Goal: Task Accomplishment & Management: Use online tool/utility

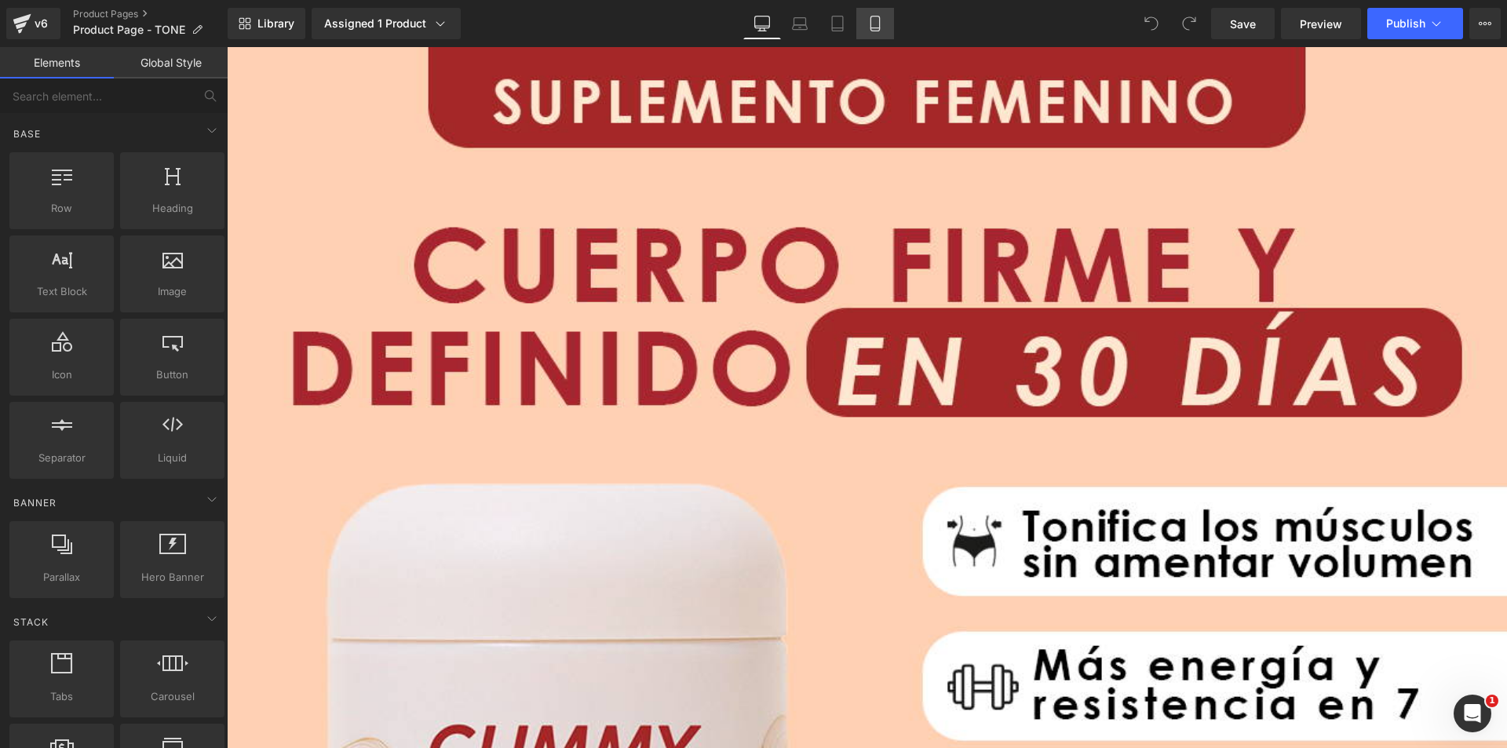
click at [885, 20] on link "Mobile" at bounding box center [875, 23] width 38 height 31
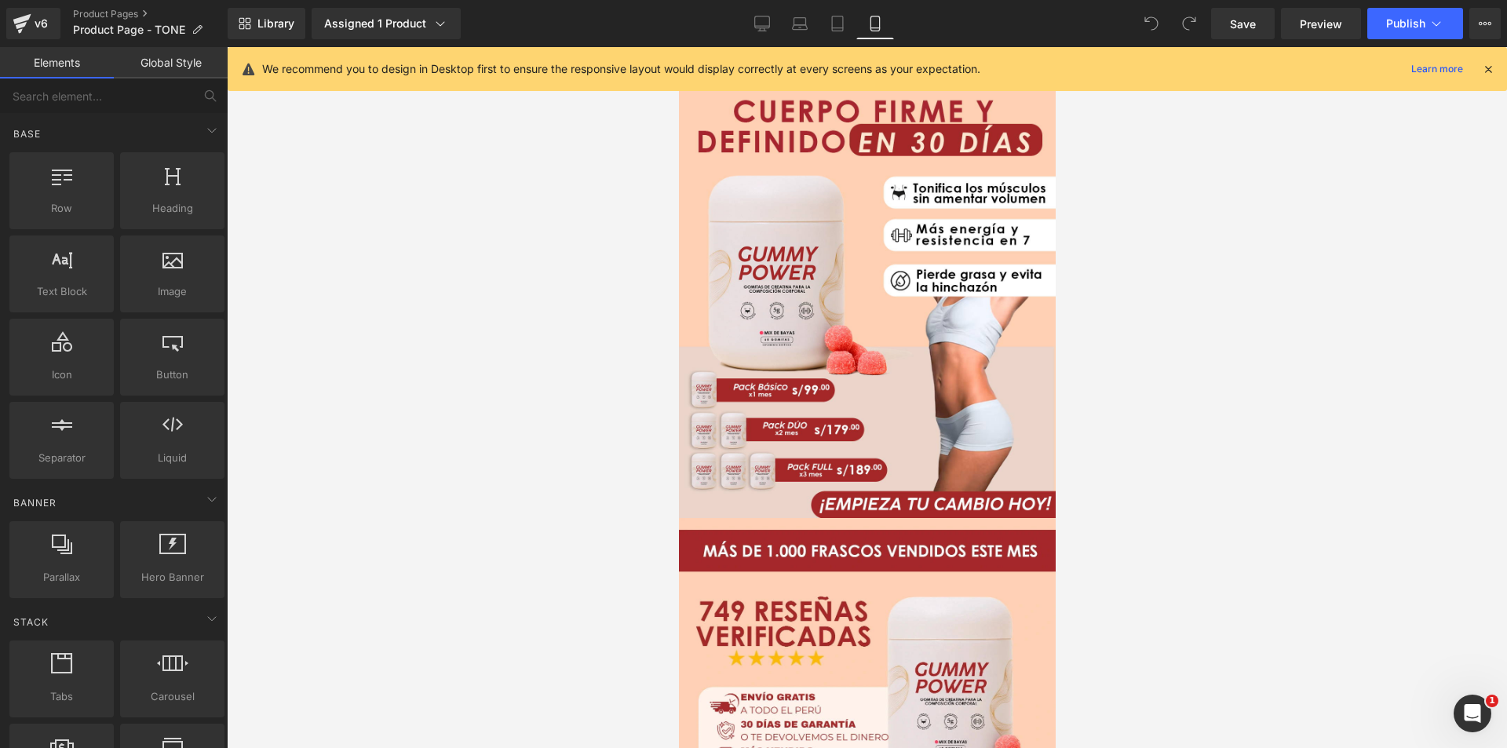
click at [1488, 70] on icon at bounding box center [1488, 69] width 14 height 14
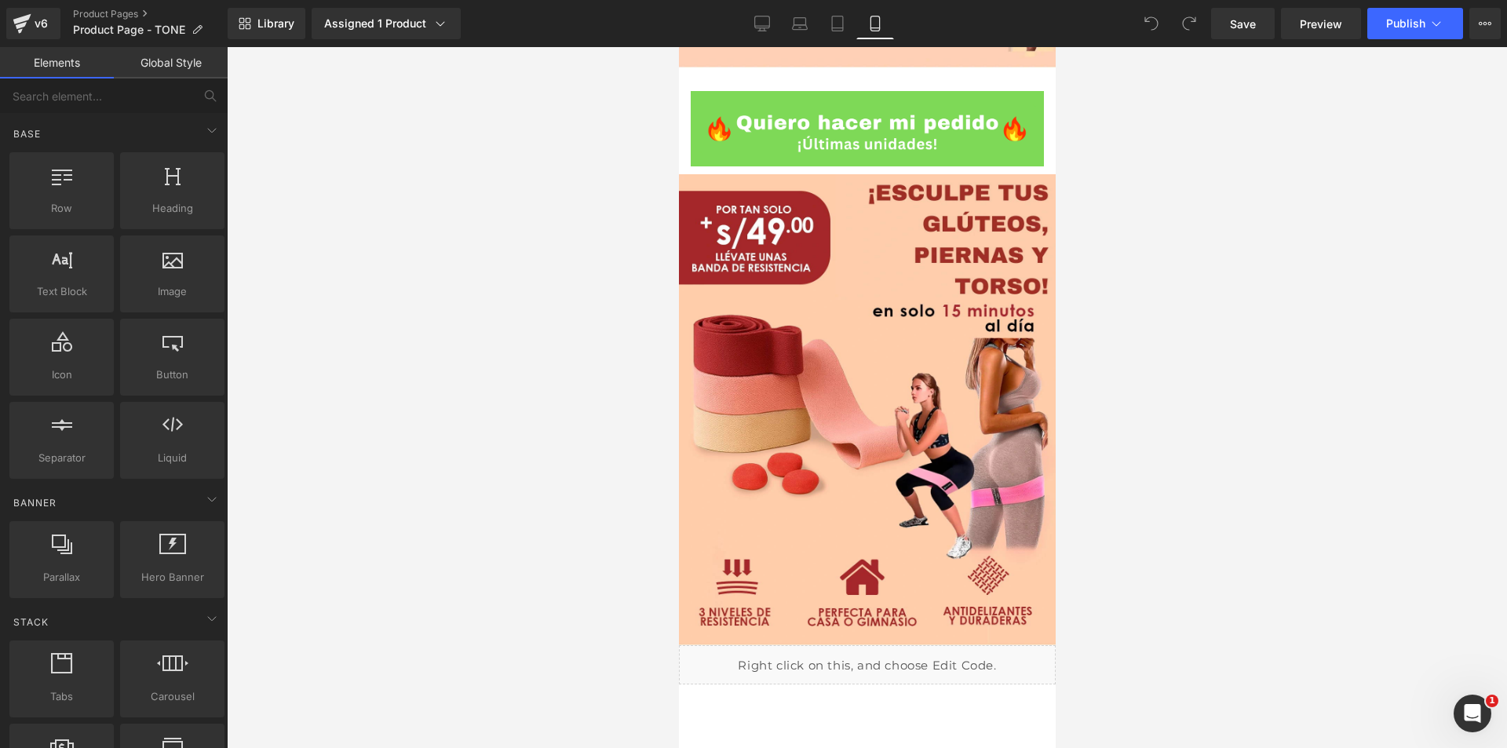
scroll to position [3845, 0]
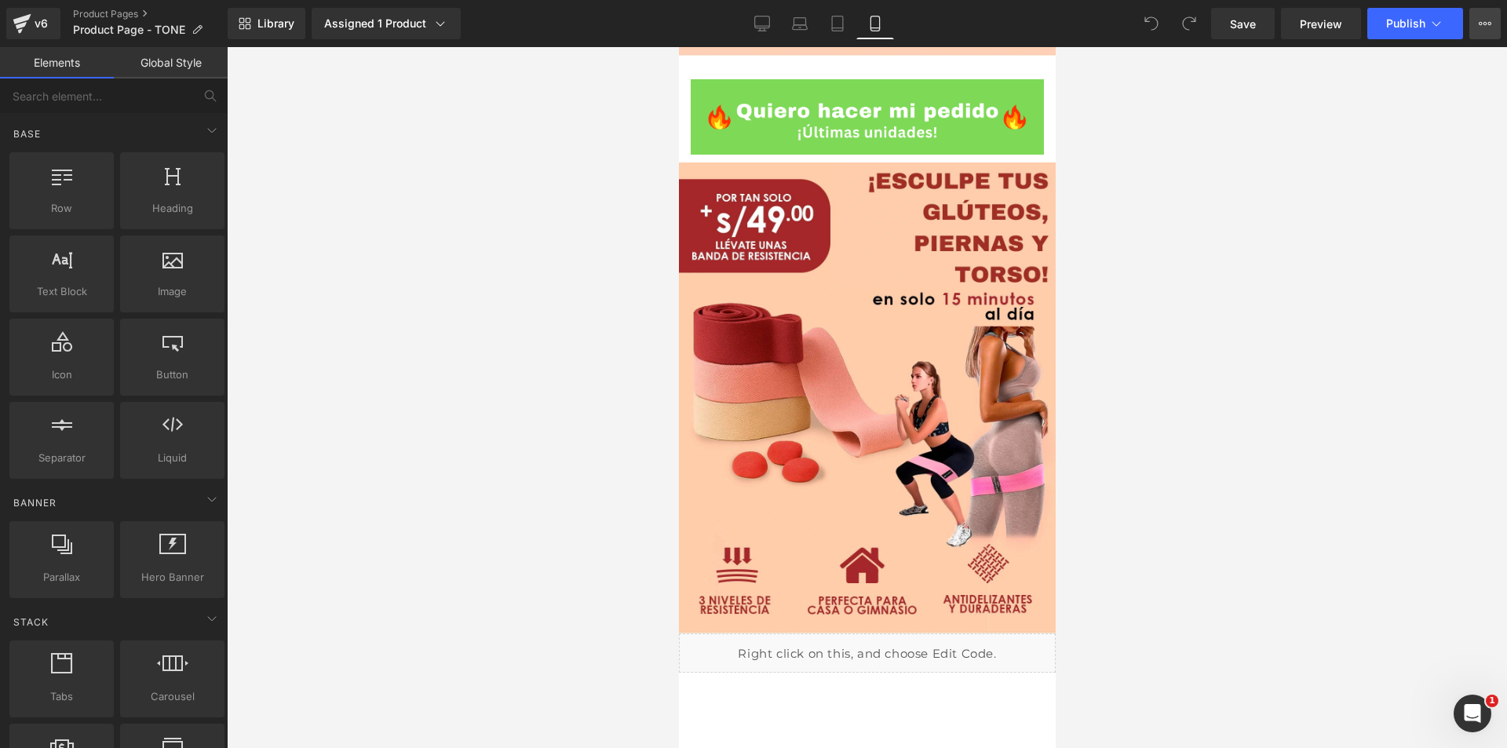
click at [1487, 20] on icon at bounding box center [1485, 23] width 13 height 13
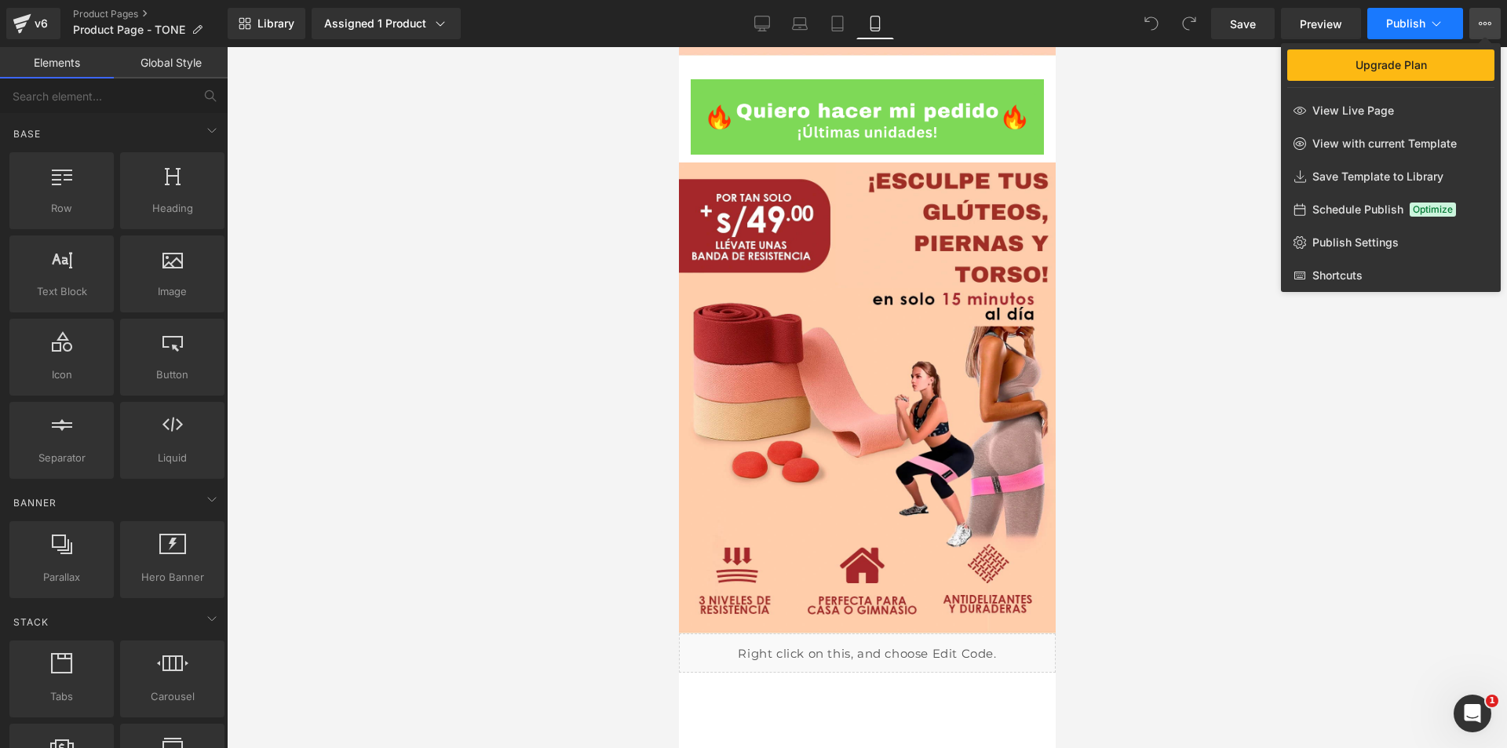
click at [1406, 21] on span "Publish" at bounding box center [1405, 23] width 39 height 13
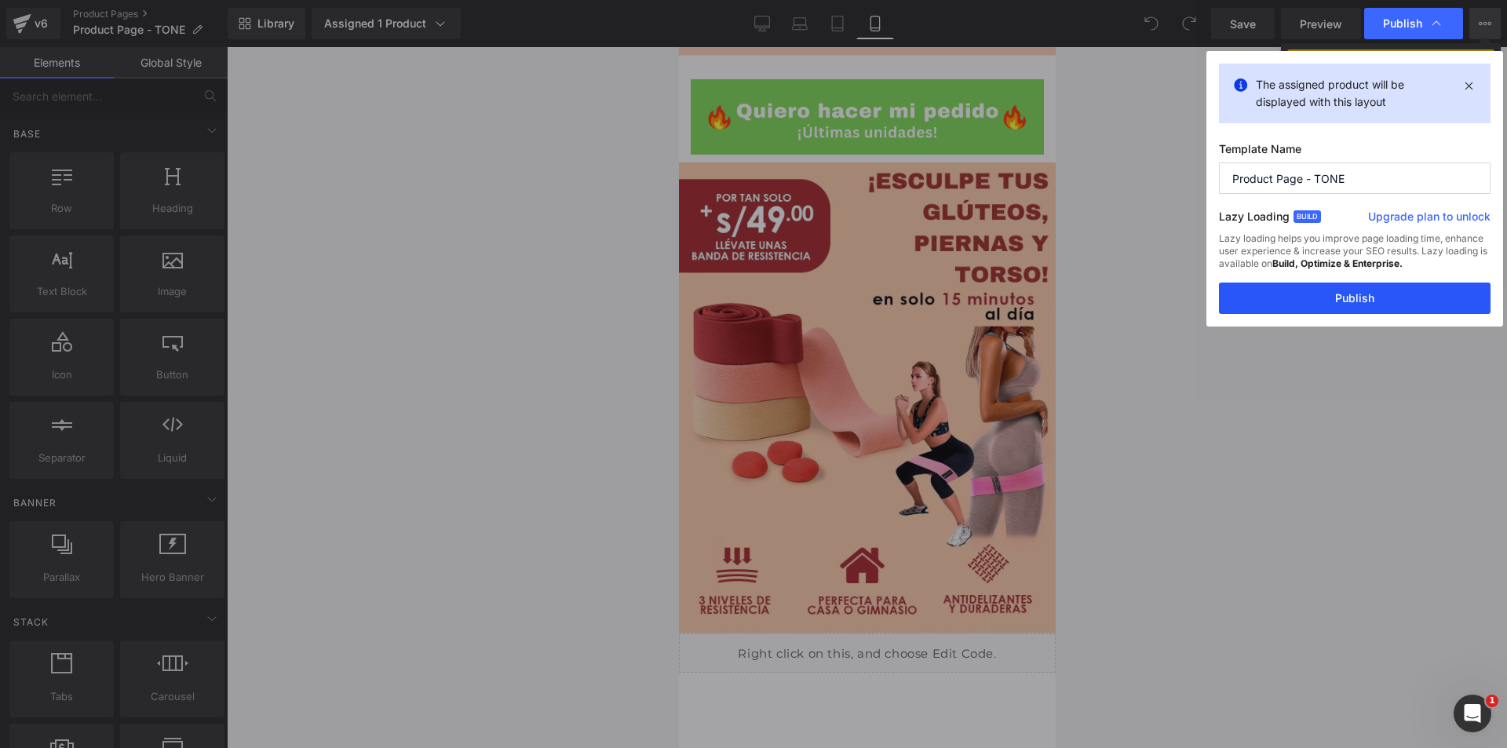
click at [1355, 300] on button "Publish" at bounding box center [1355, 298] width 272 height 31
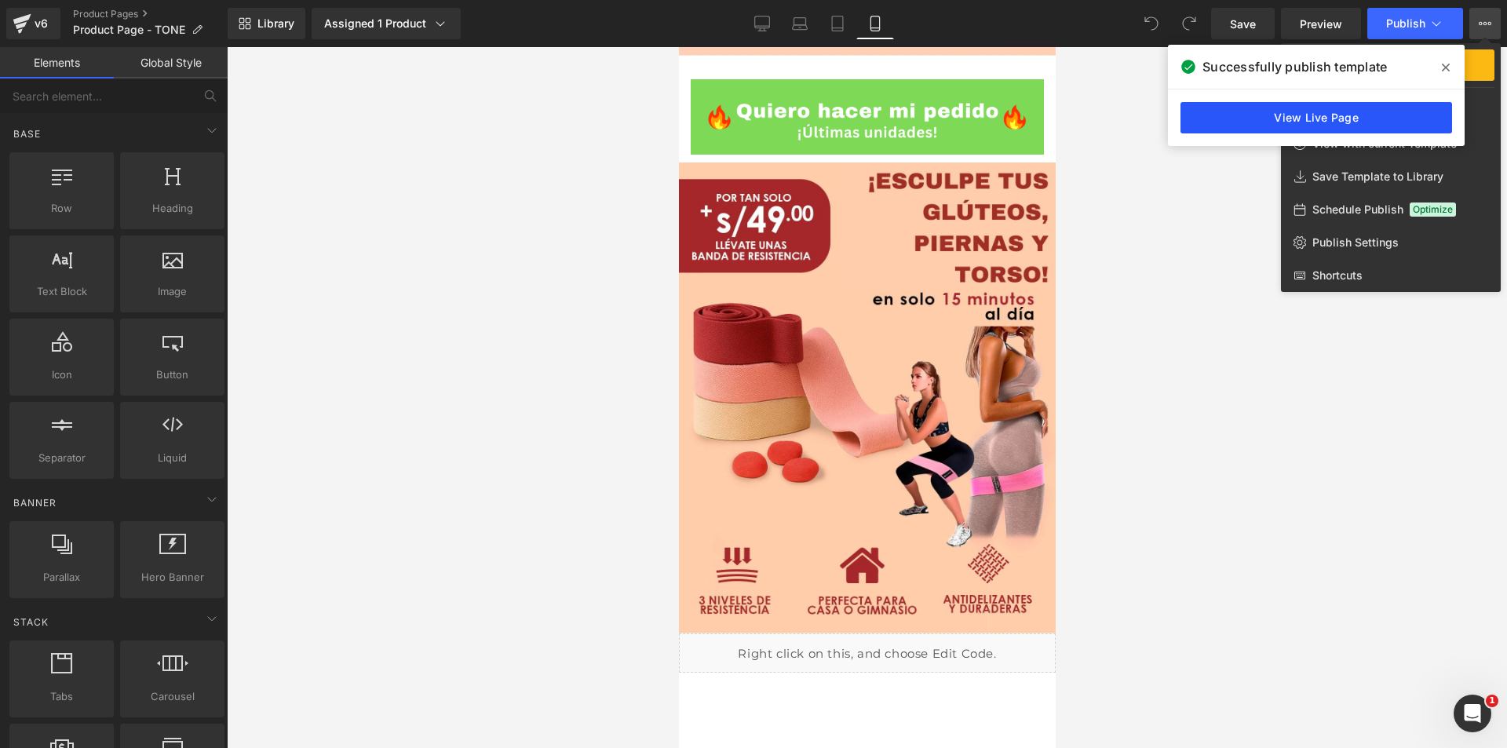
click at [1278, 119] on link "View Live Page" at bounding box center [1317, 117] width 272 height 31
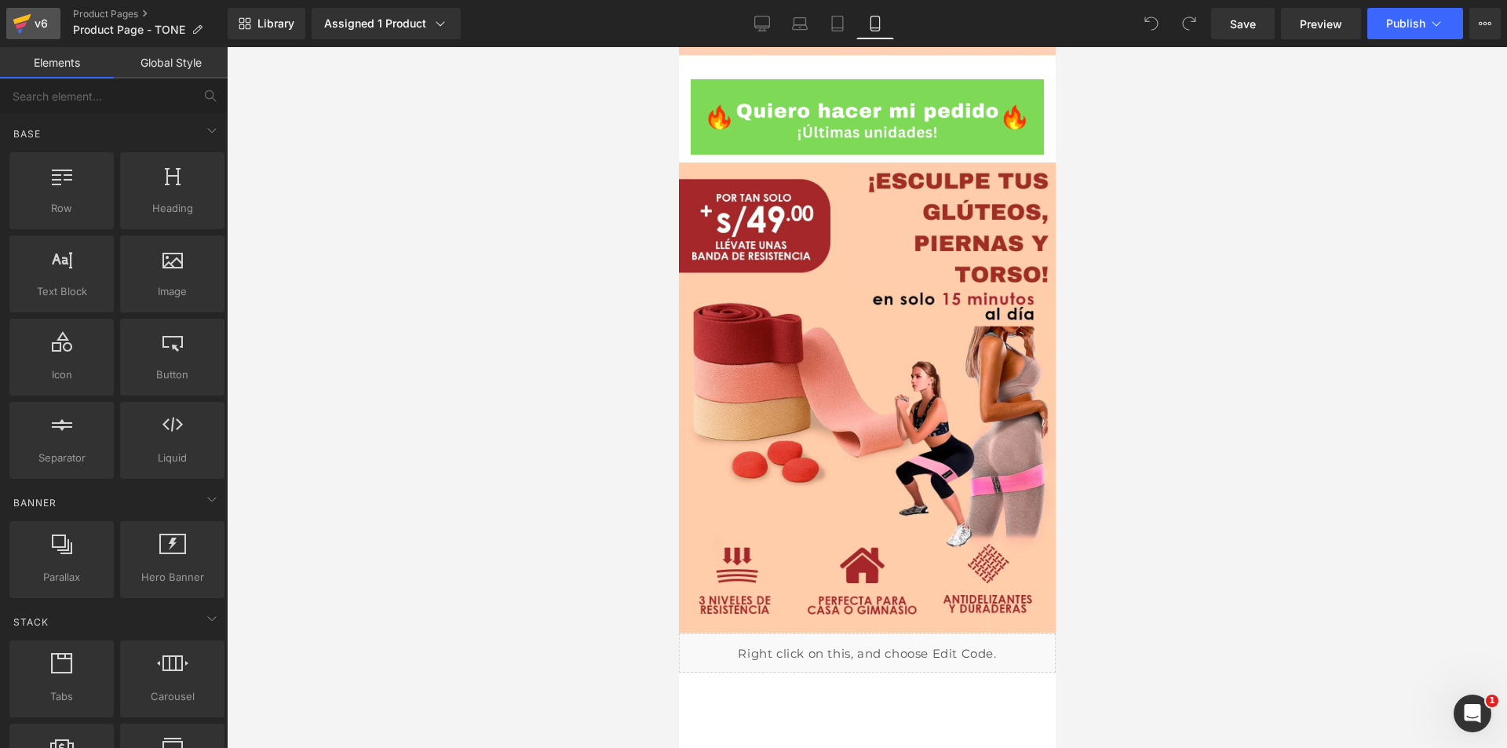
click at [20, 26] on icon at bounding box center [21, 25] width 11 height 7
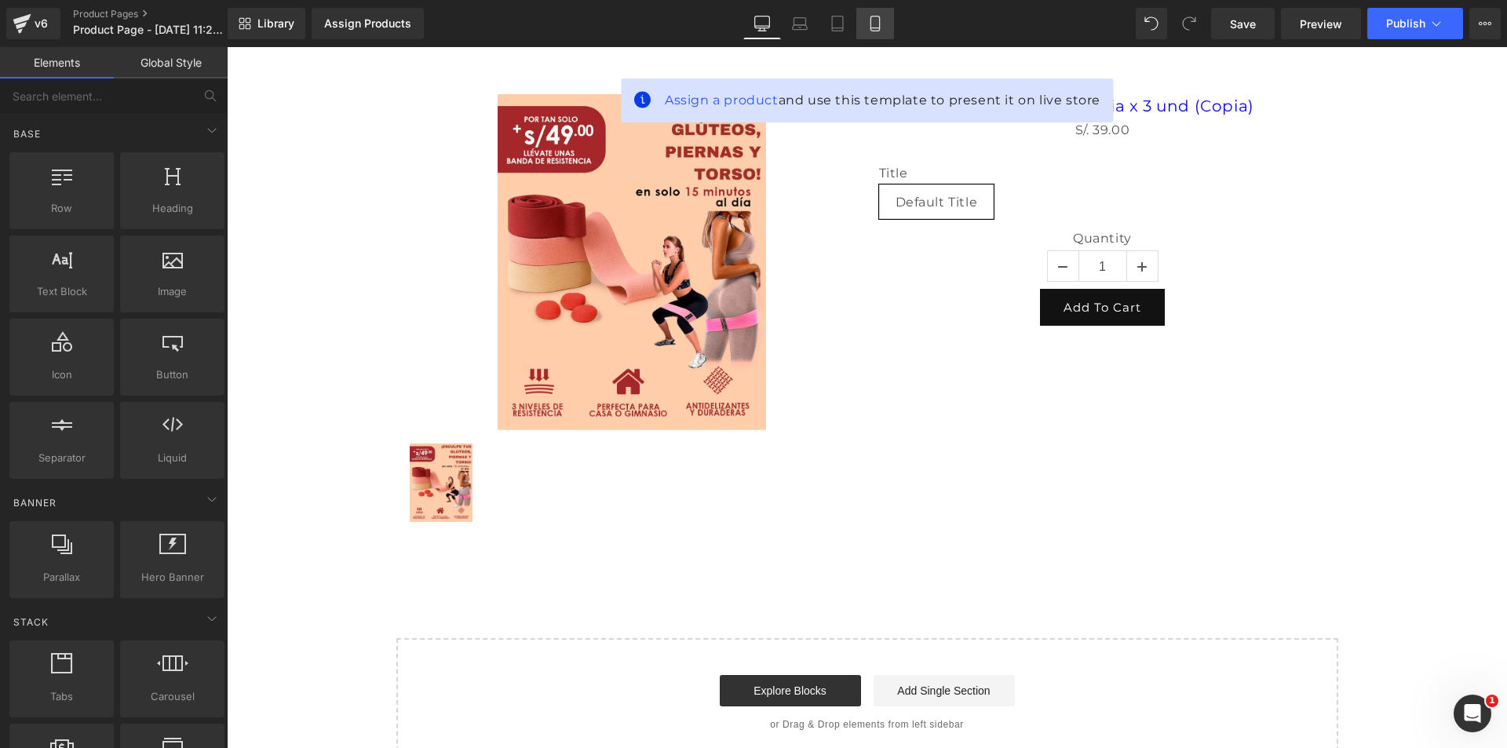
click at [872, 33] on link "Mobile" at bounding box center [875, 23] width 38 height 31
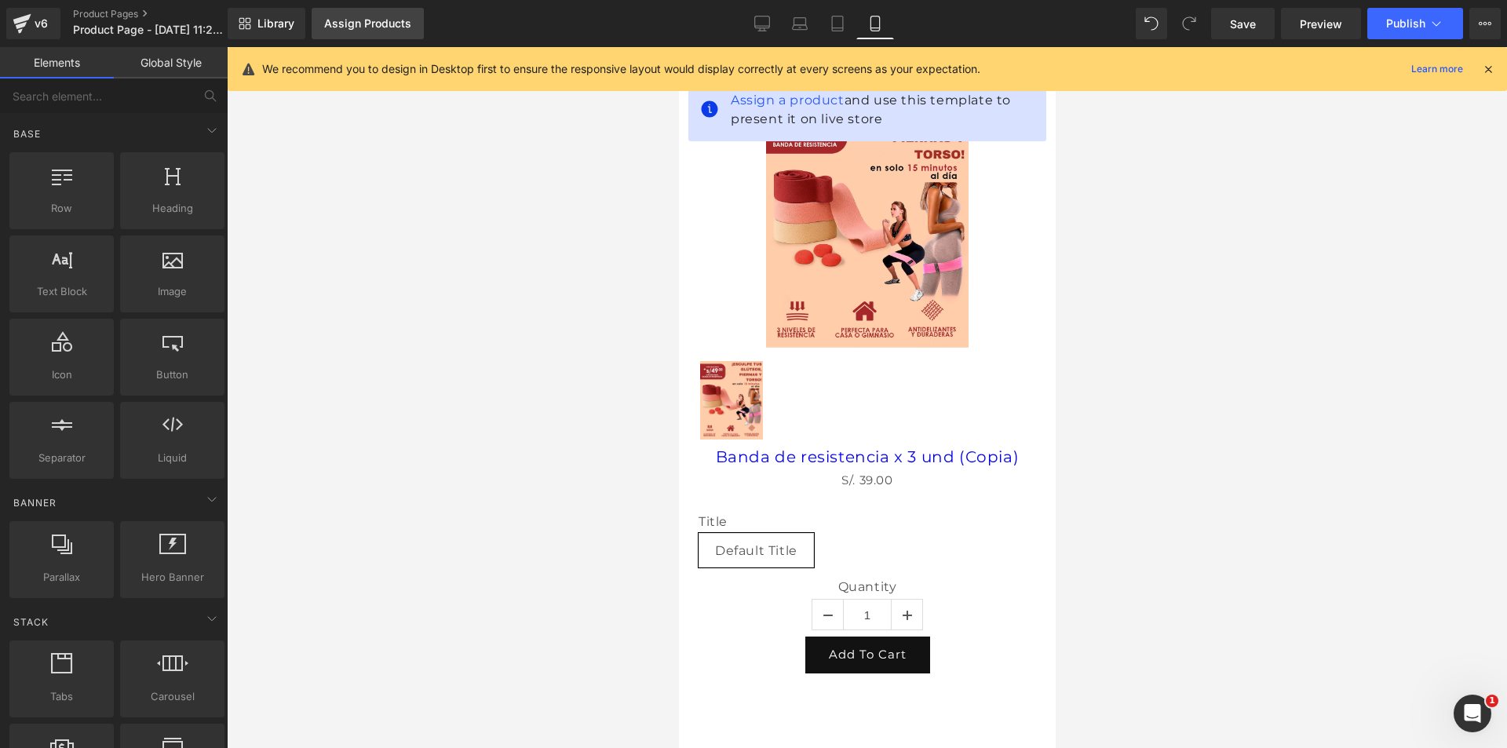
click at [376, 26] on div "Assign Products" at bounding box center [367, 23] width 87 height 13
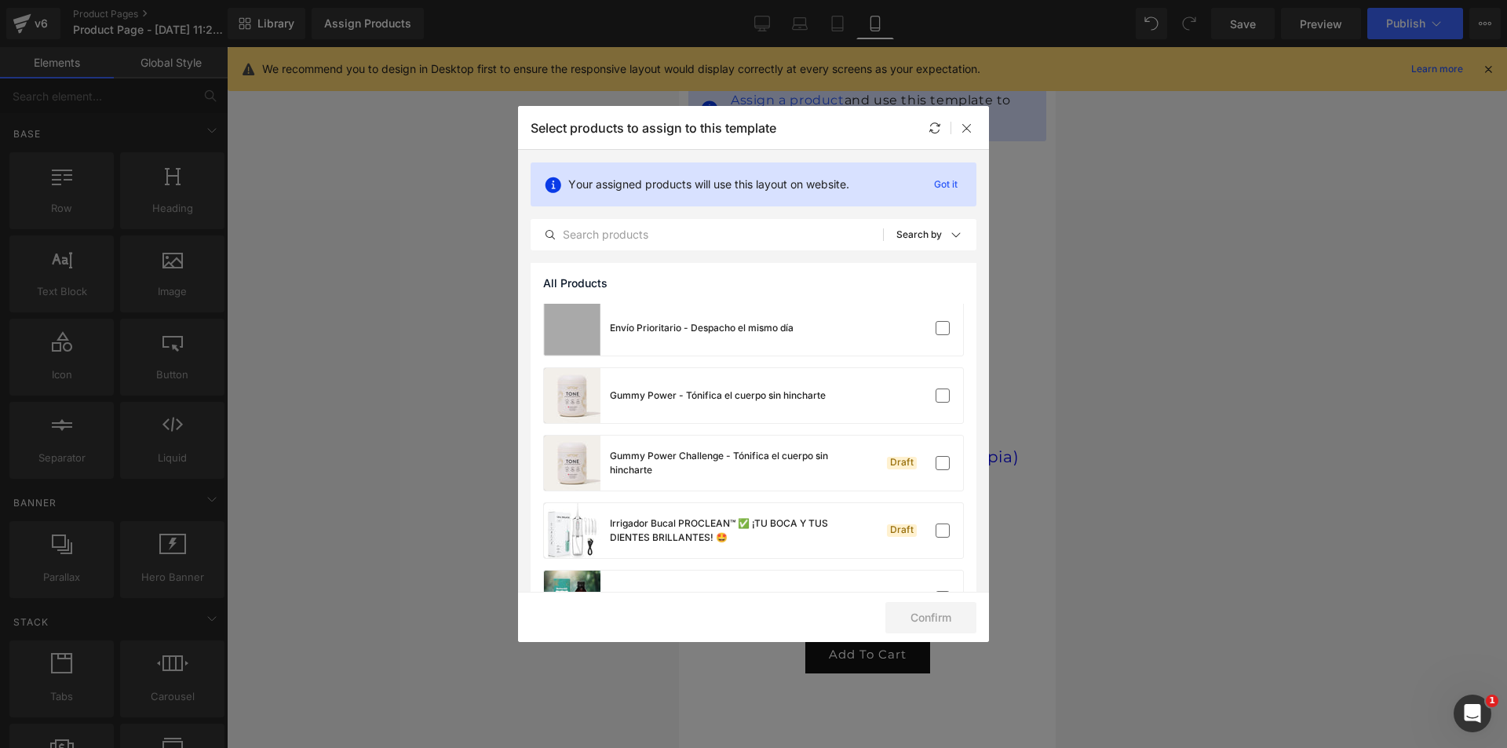
scroll to position [549, 0]
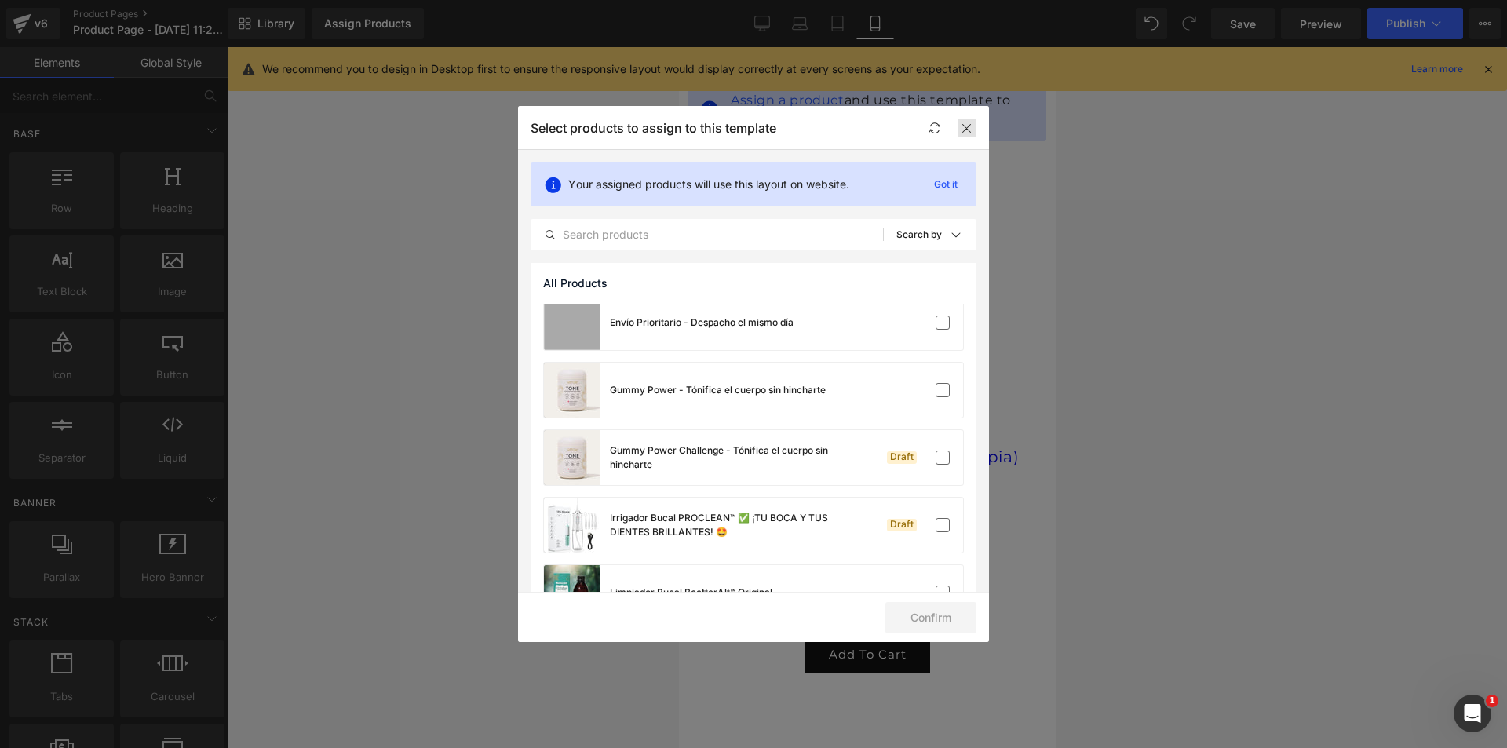
click at [968, 123] on icon at bounding box center [967, 128] width 13 height 13
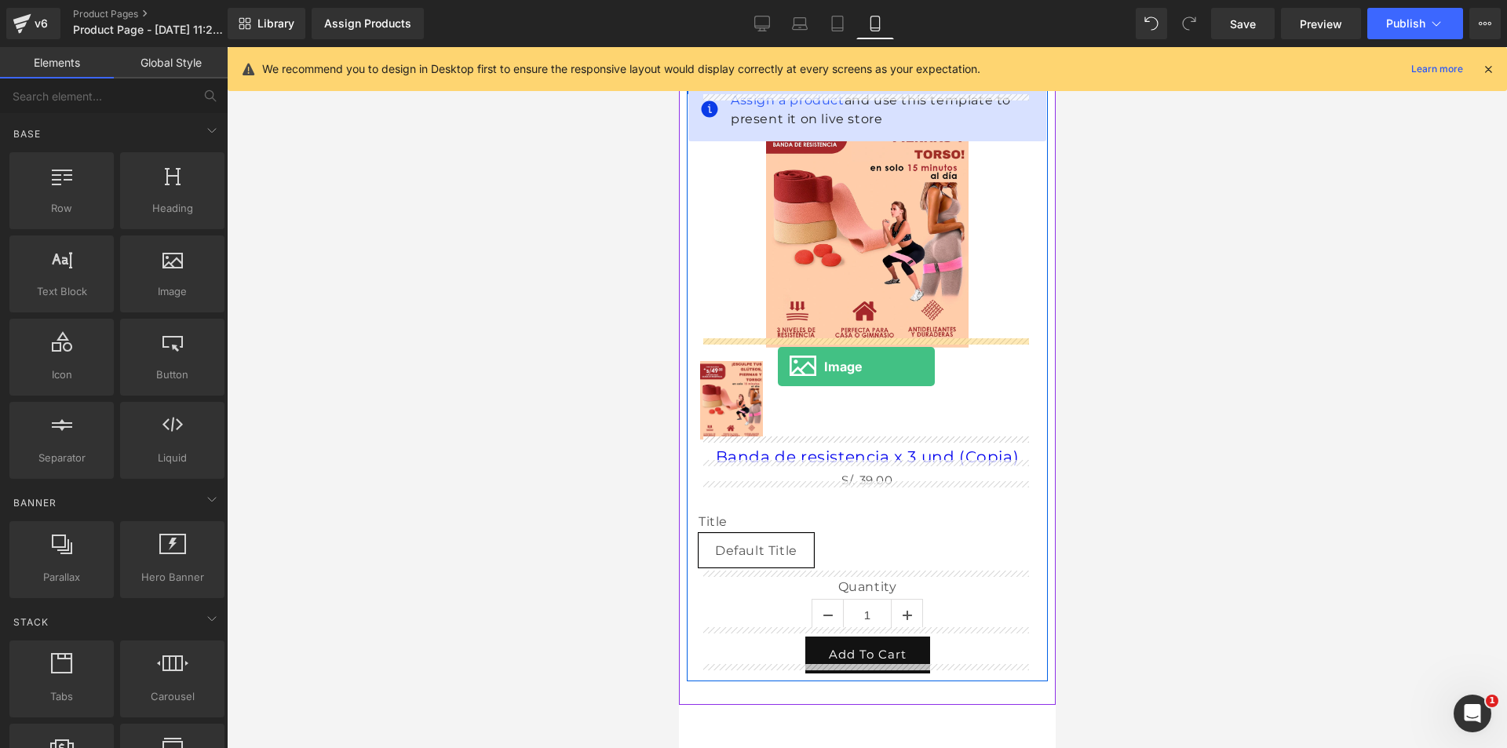
drag, startPoint x: 836, startPoint y: 326, endPoint x: 777, endPoint y: 367, distance: 71.6
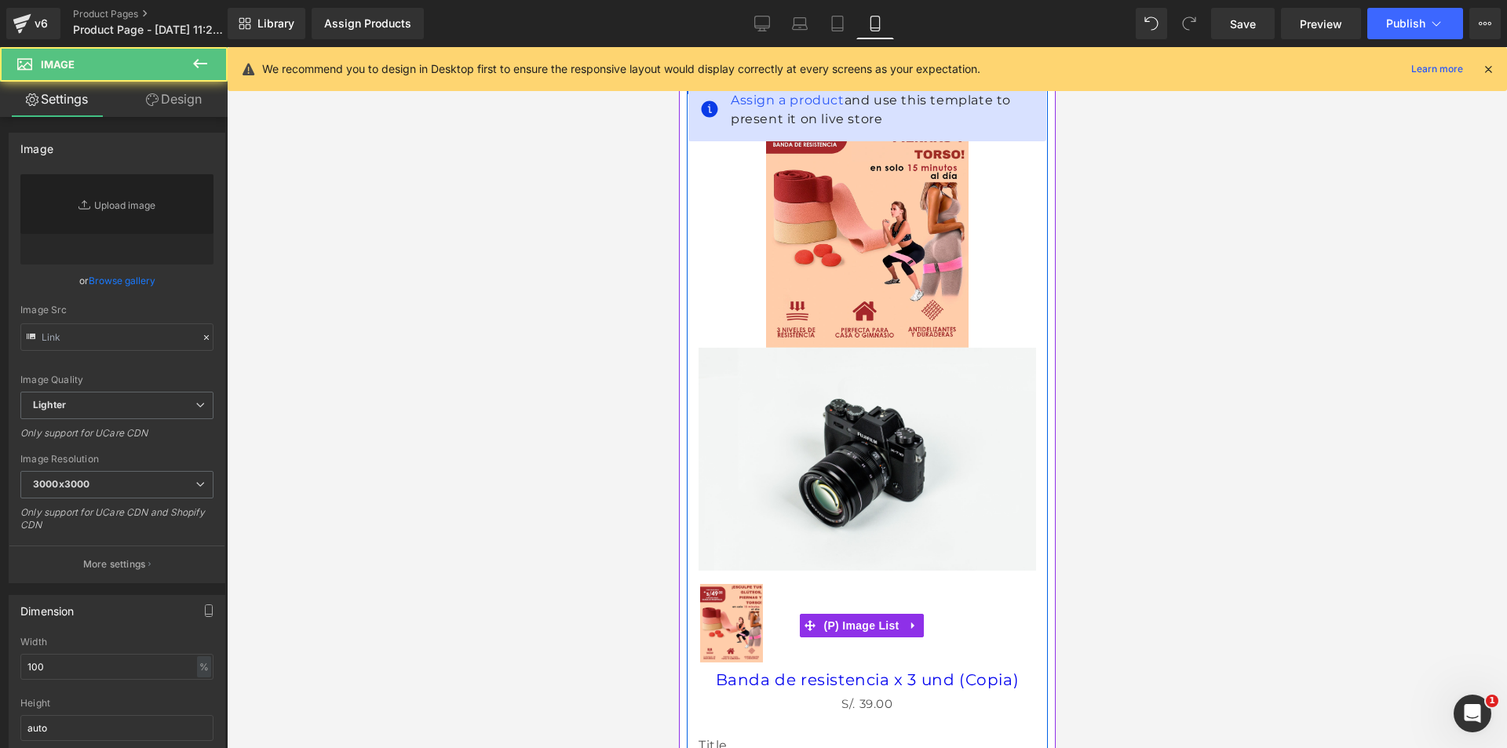
type input "//[DOMAIN_NAME][URL]"
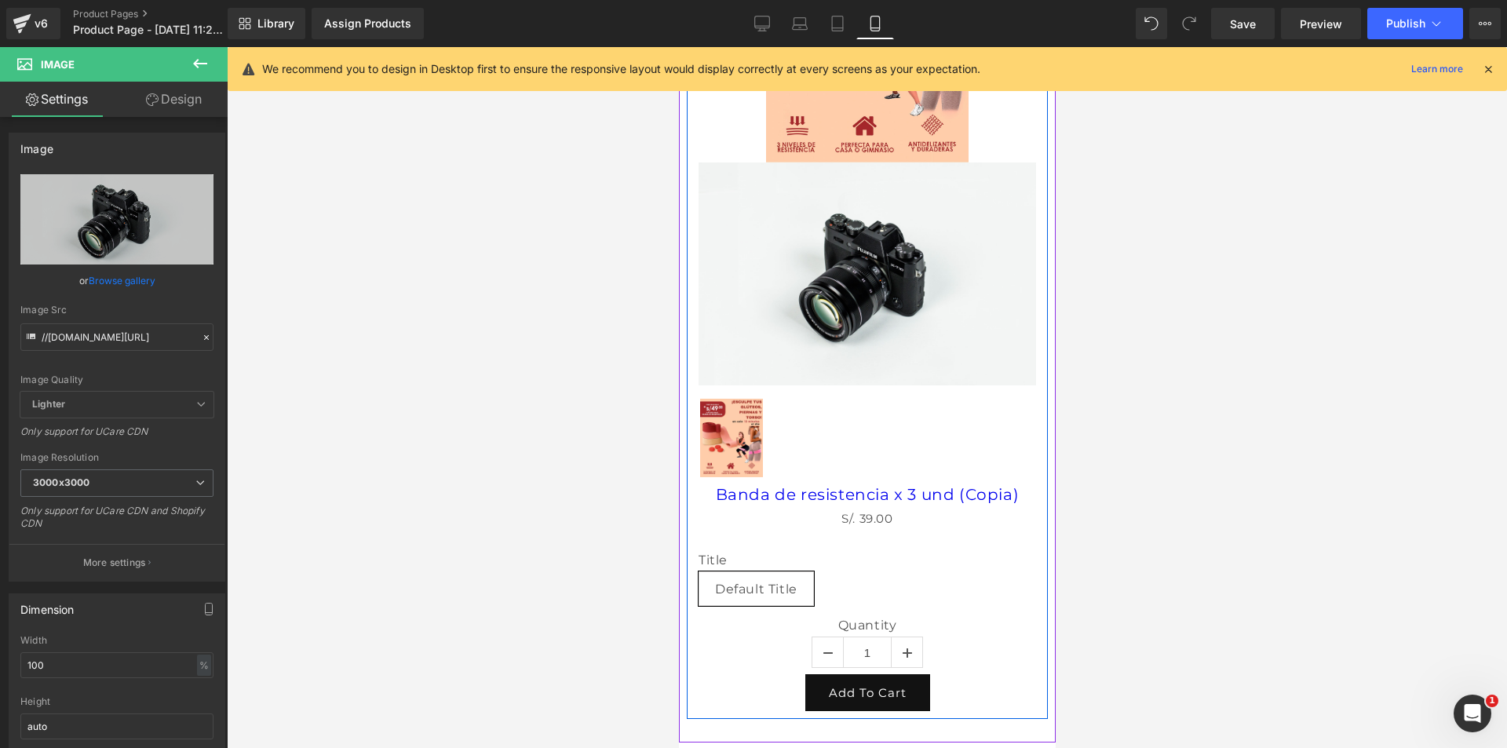
scroll to position [157, 0]
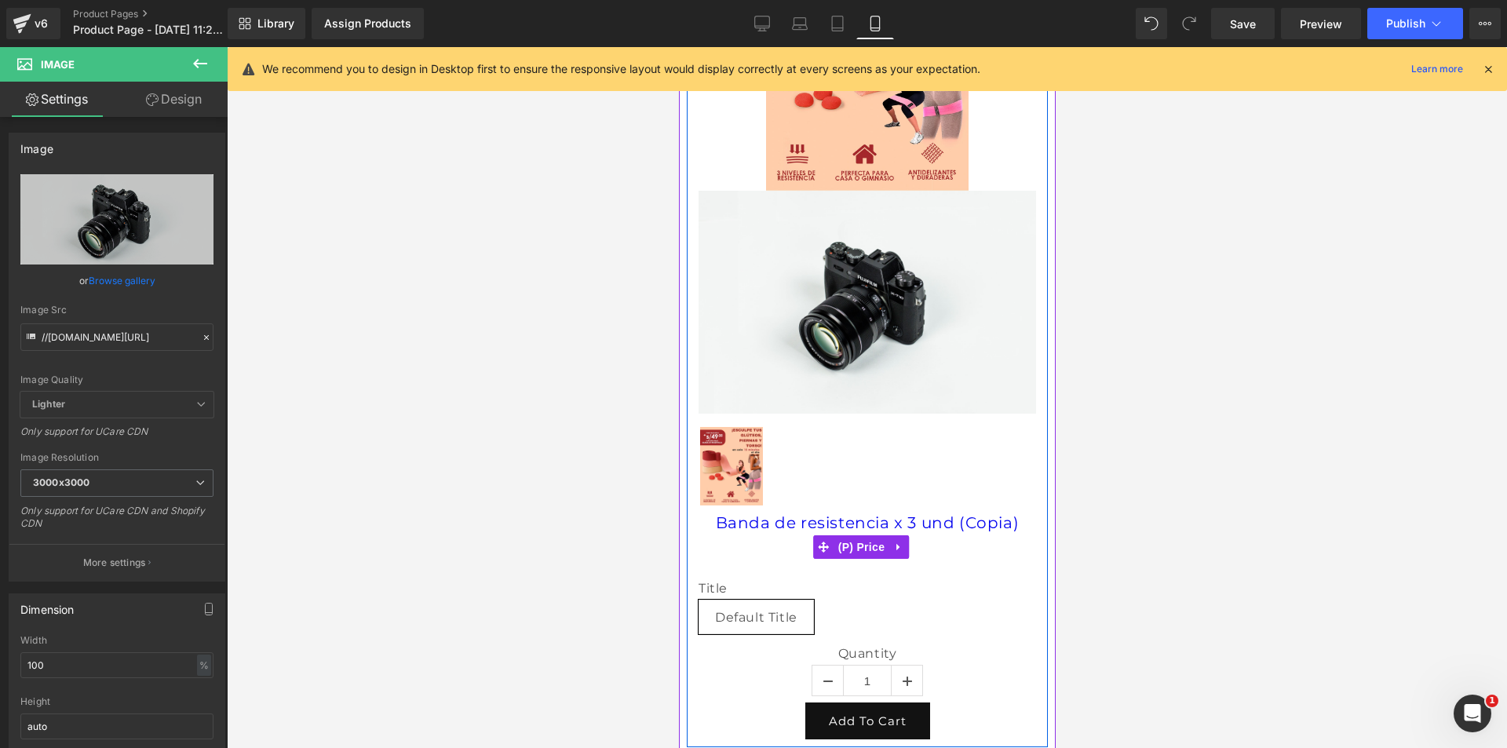
click at [867, 535] on span "(P) Price" at bounding box center [861, 547] width 55 height 24
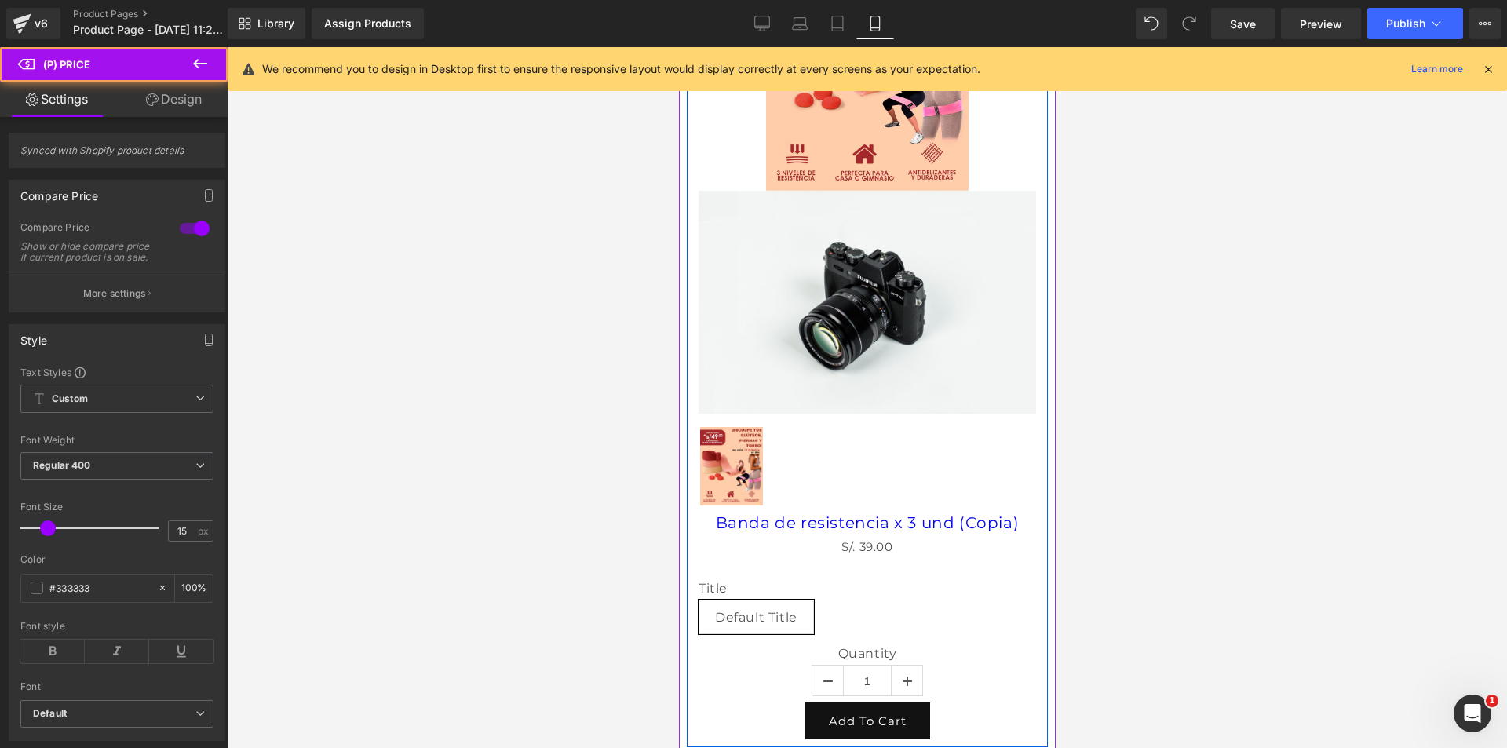
click at [872, 472] on div at bounding box center [867, 468] width 338 height 86
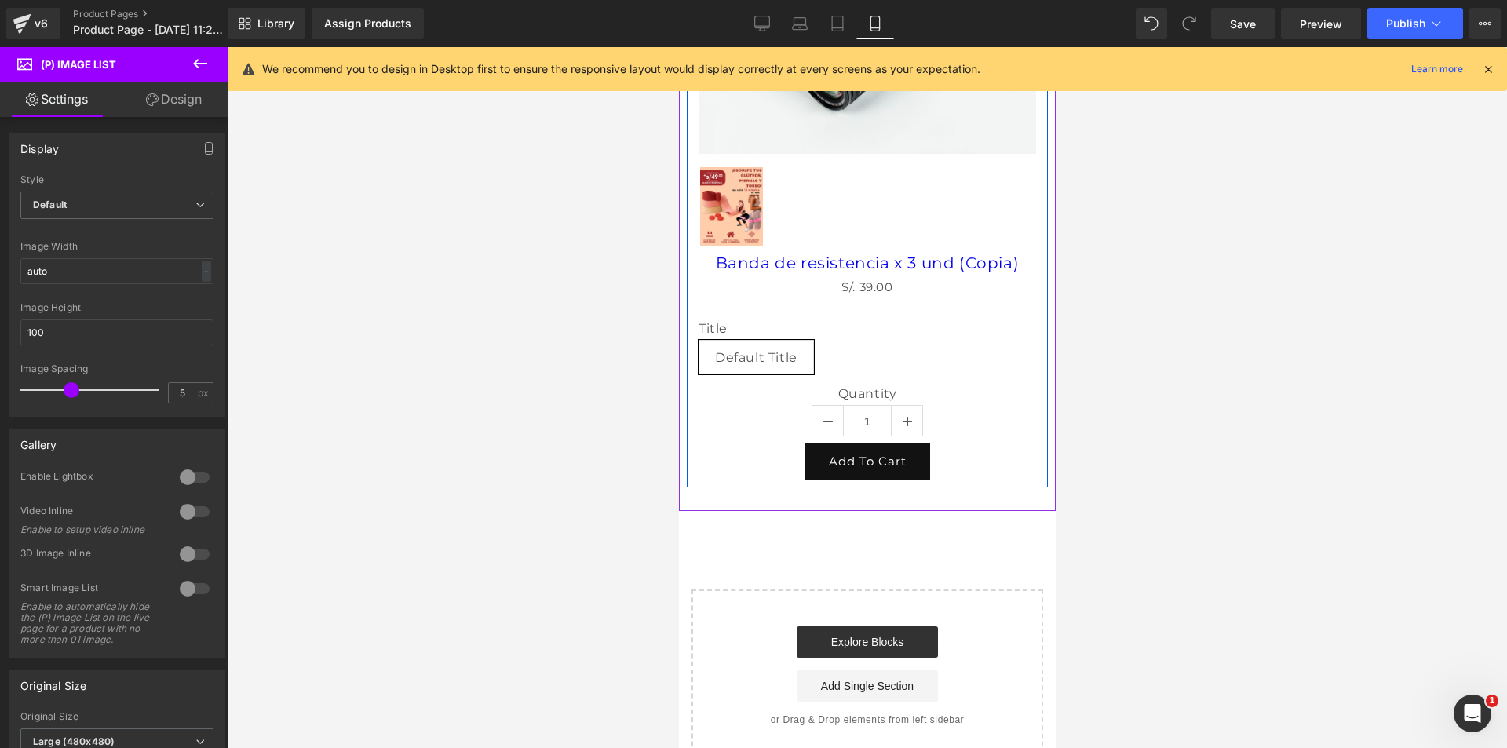
scroll to position [471, 0]
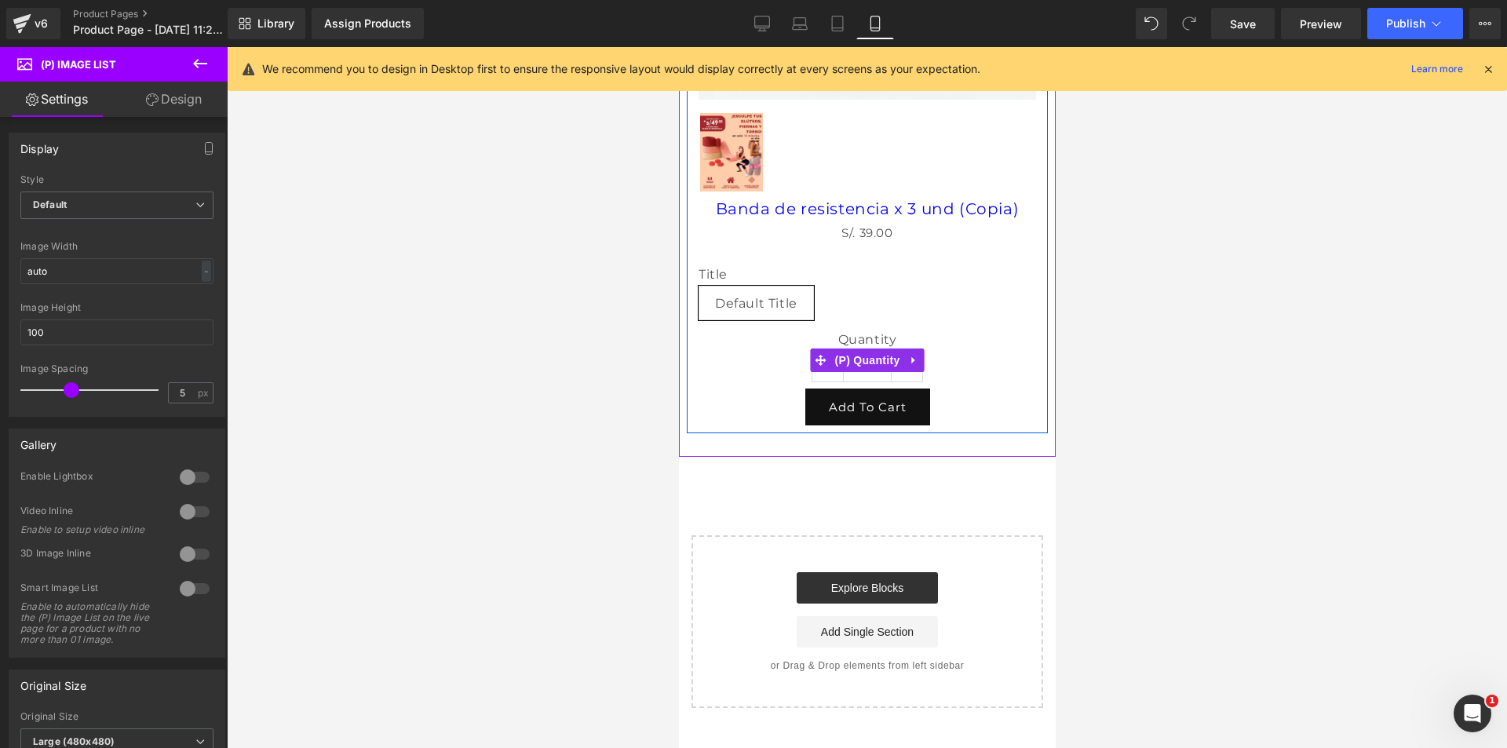
click at [972, 332] on label "Quantity" at bounding box center [867, 341] width 338 height 19
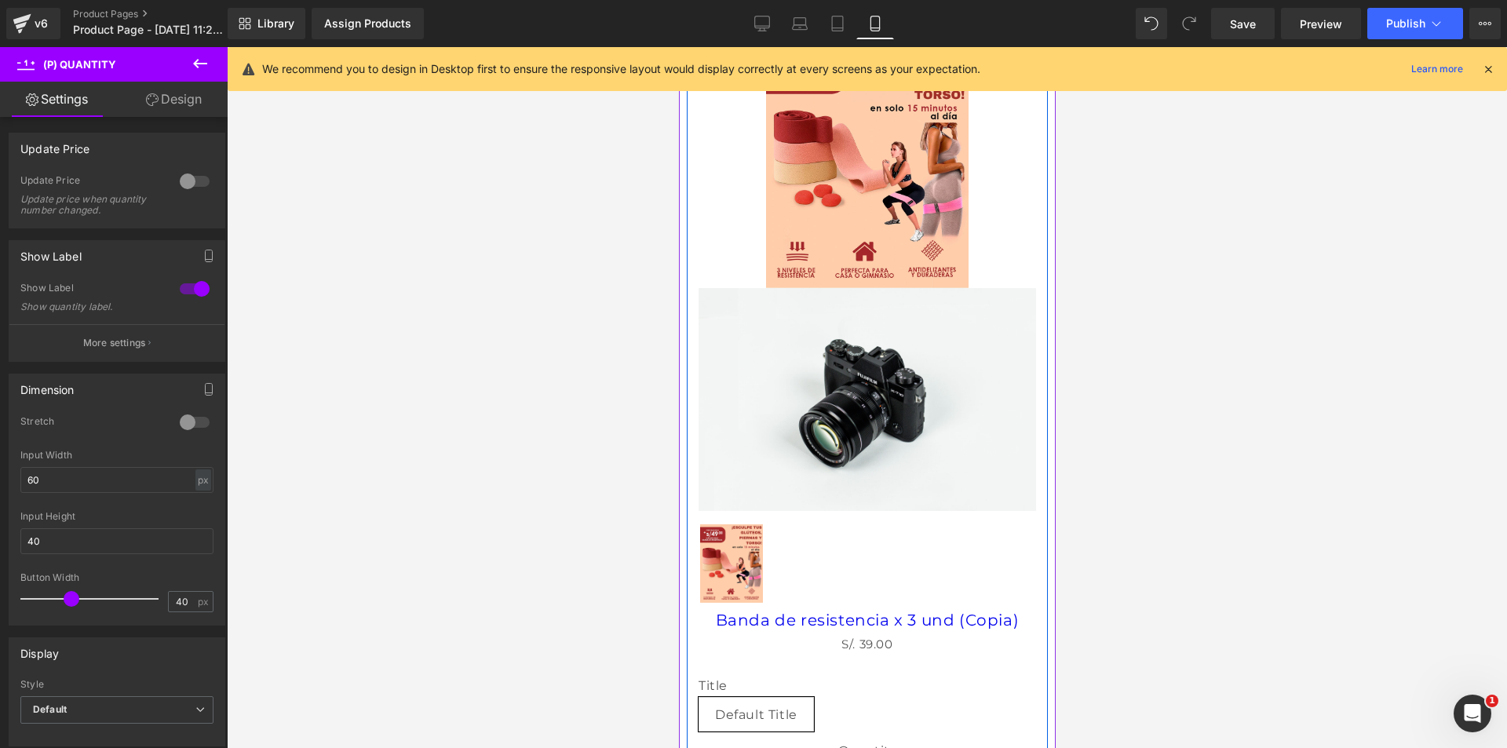
scroll to position [0, 0]
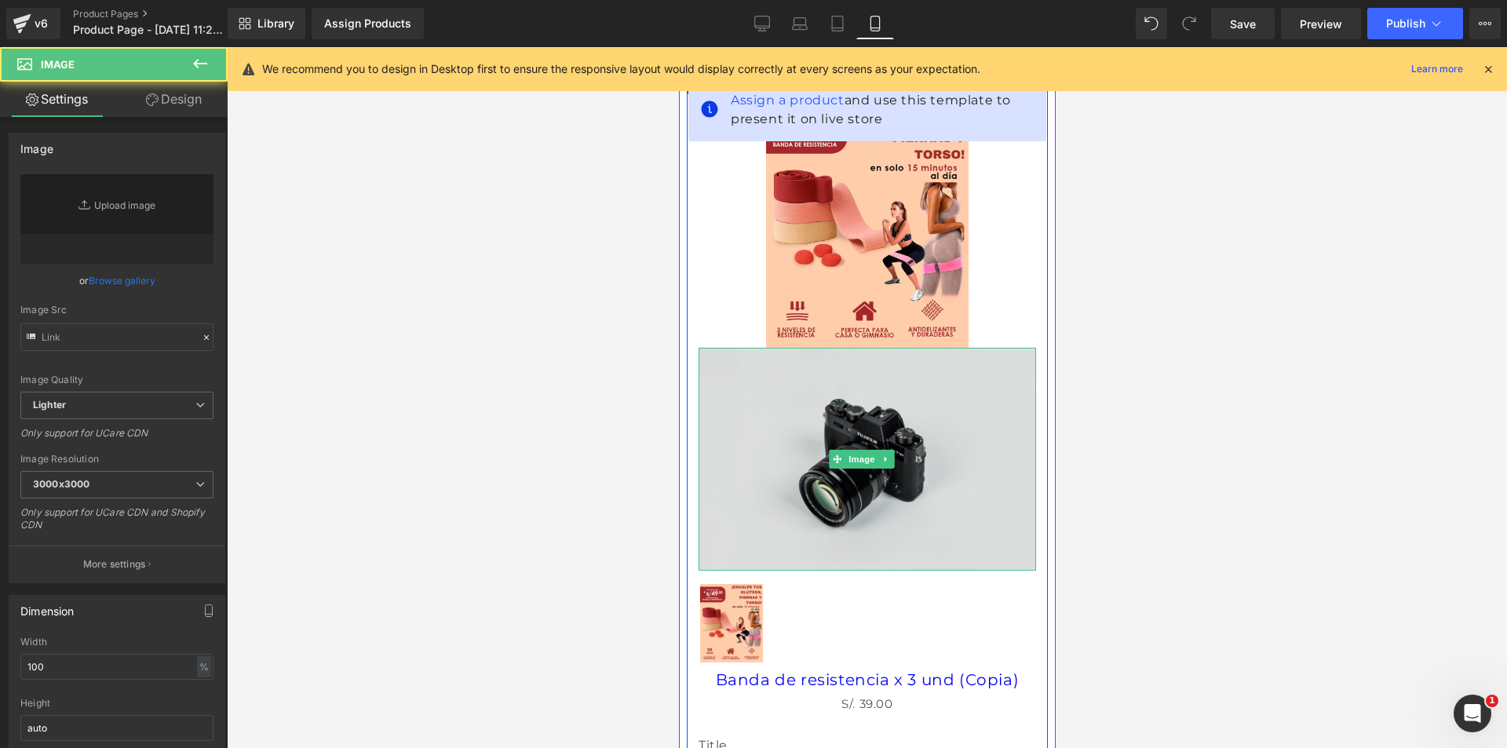
click at [784, 433] on img at bounding box center [867, 460] width 338 height 224
type input "//[DOMAIN_NAME][URL]"
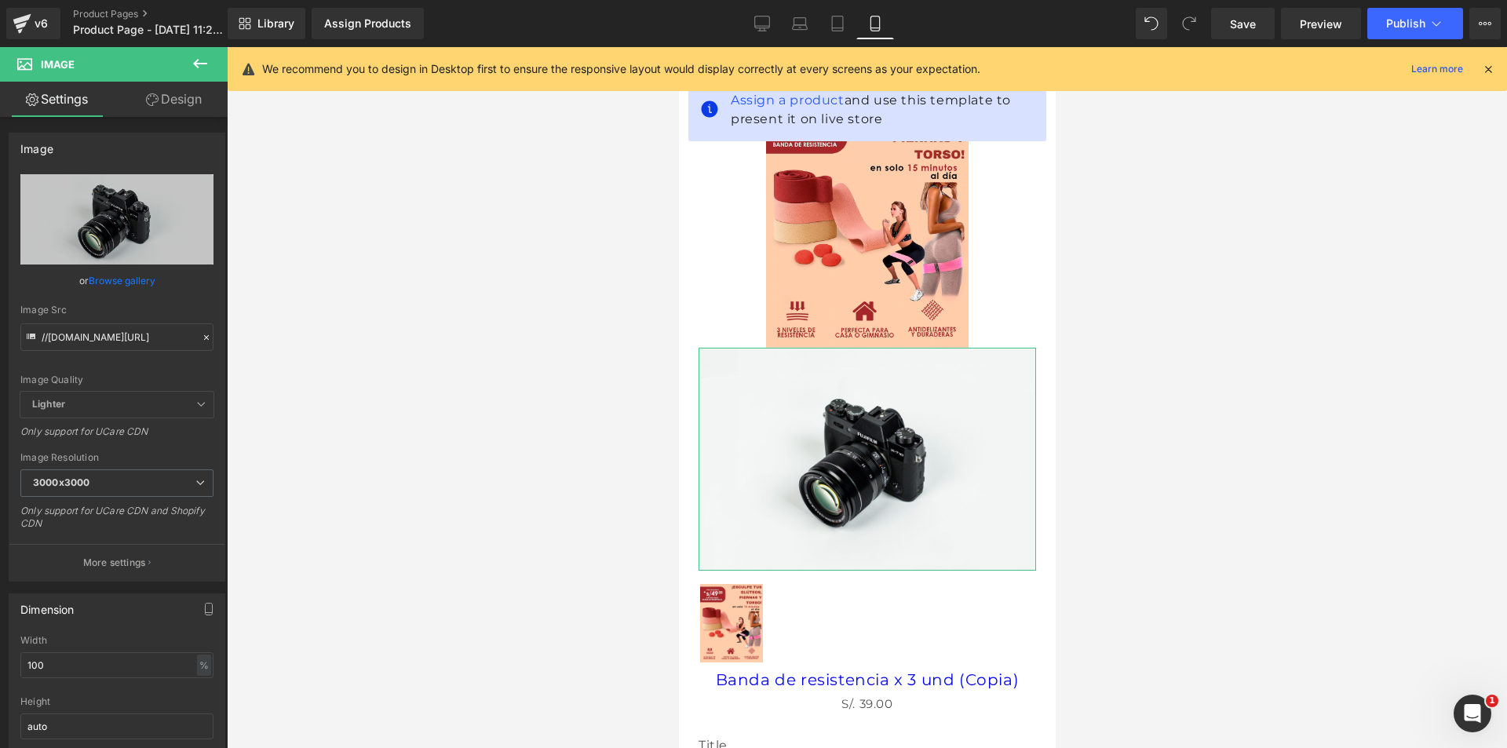
click at [49, 94] on link "Settings" at bounding box center [57, 99] width 114 height 35
click at [184, 100] on link "Design" at bounding box center [174, 99] width 114 height 35
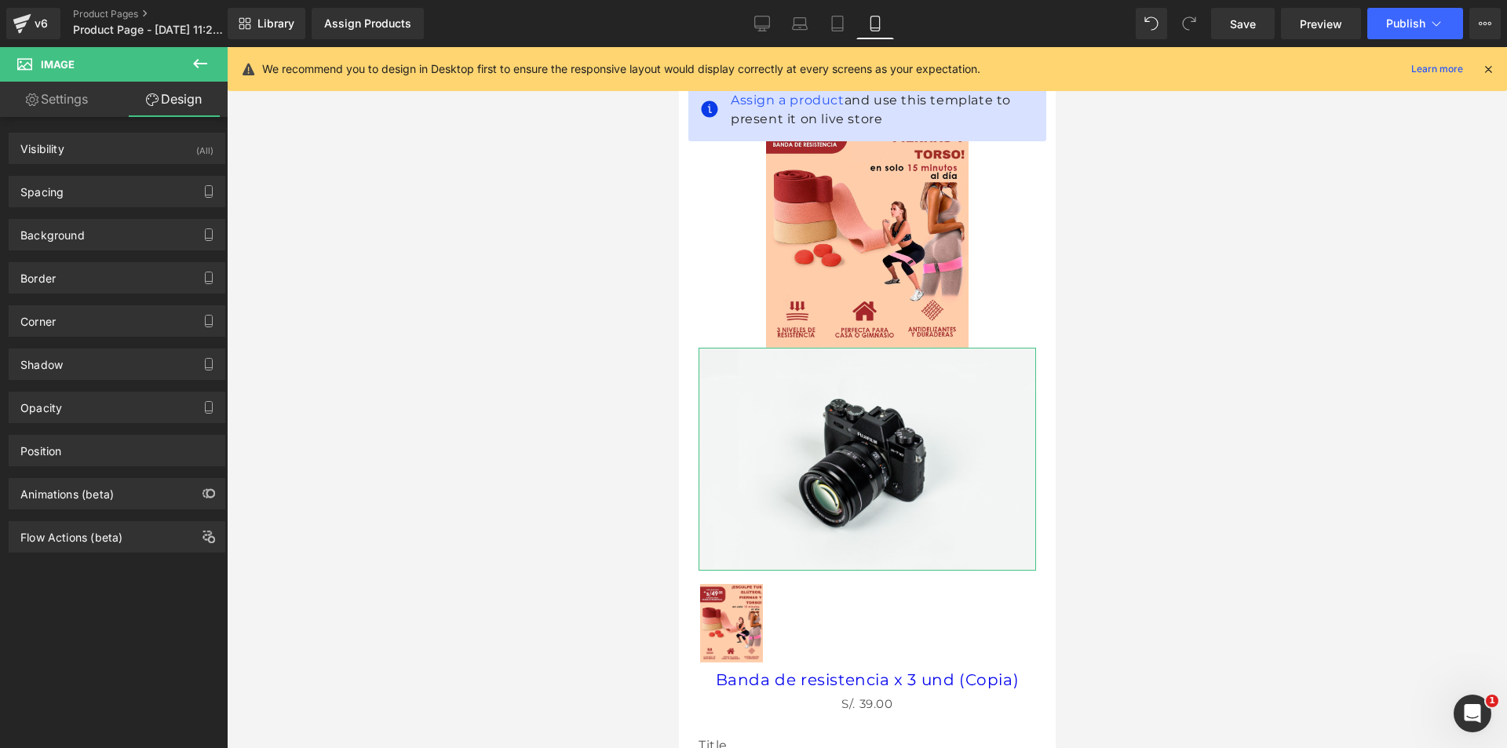
click at [46, 102] on link "Settings" at bounding box center [57, 99] width 114 height 35
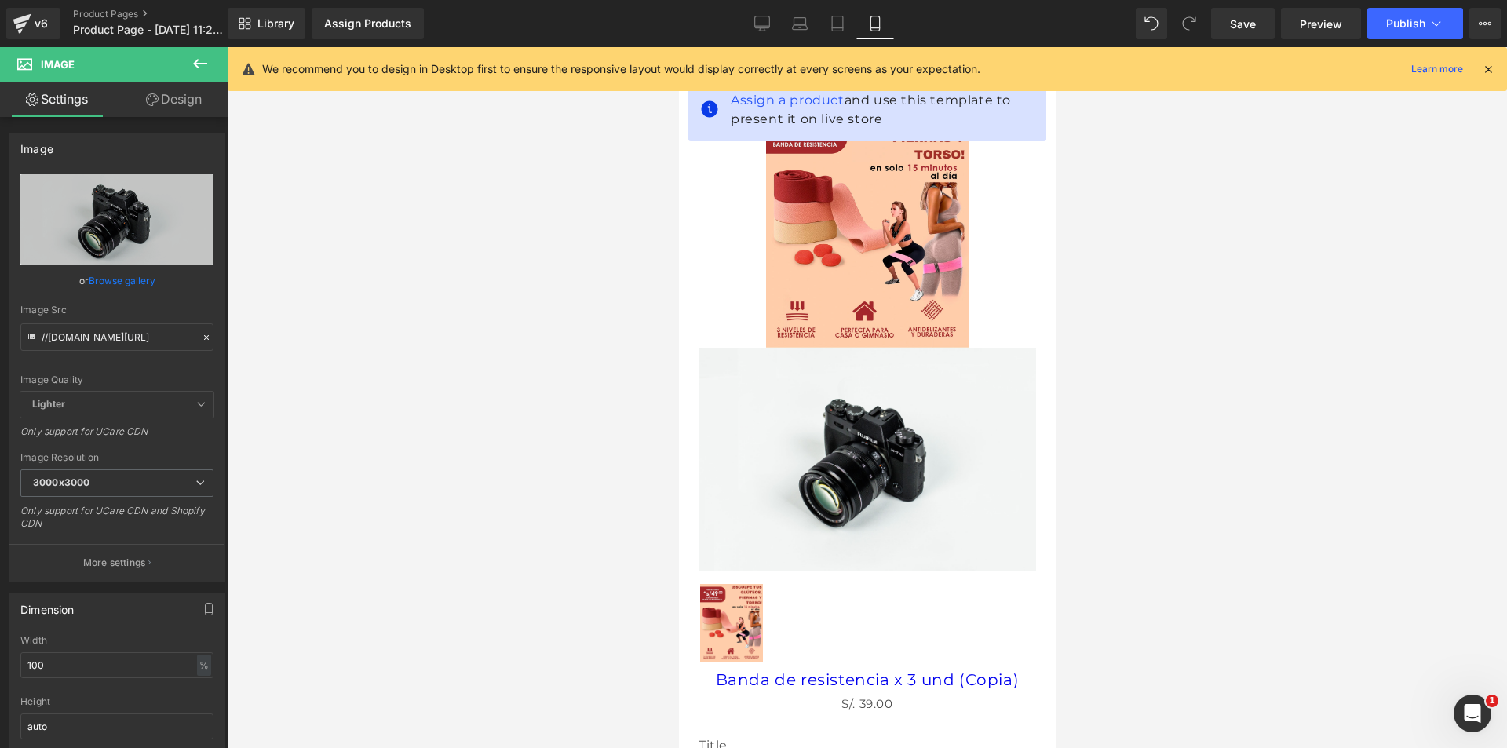
click at [195, 60] on icon at bounding box center [200, 63] width 19 height 19
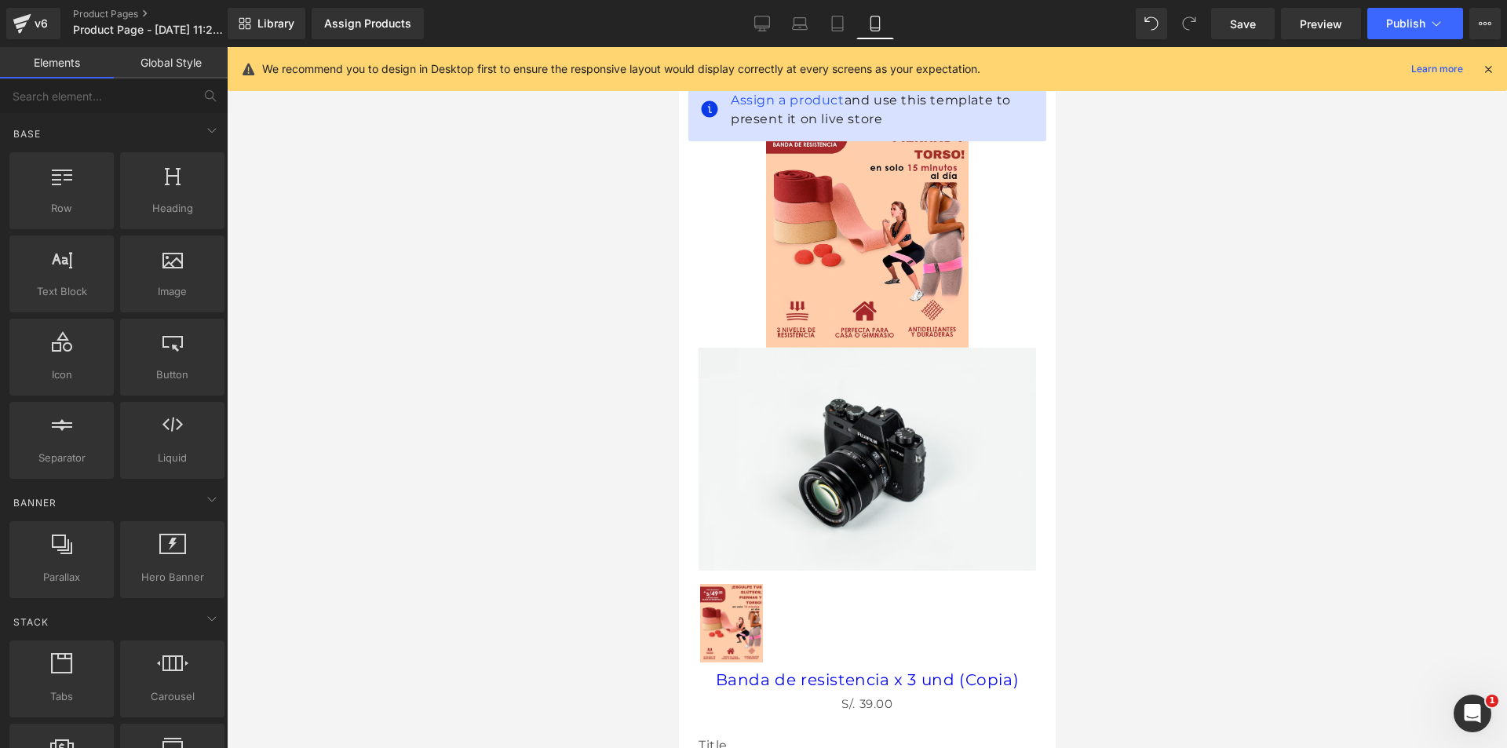
click at [173, 64] on link "Global Style" at bounding box center [171, 62] width 114 height 31
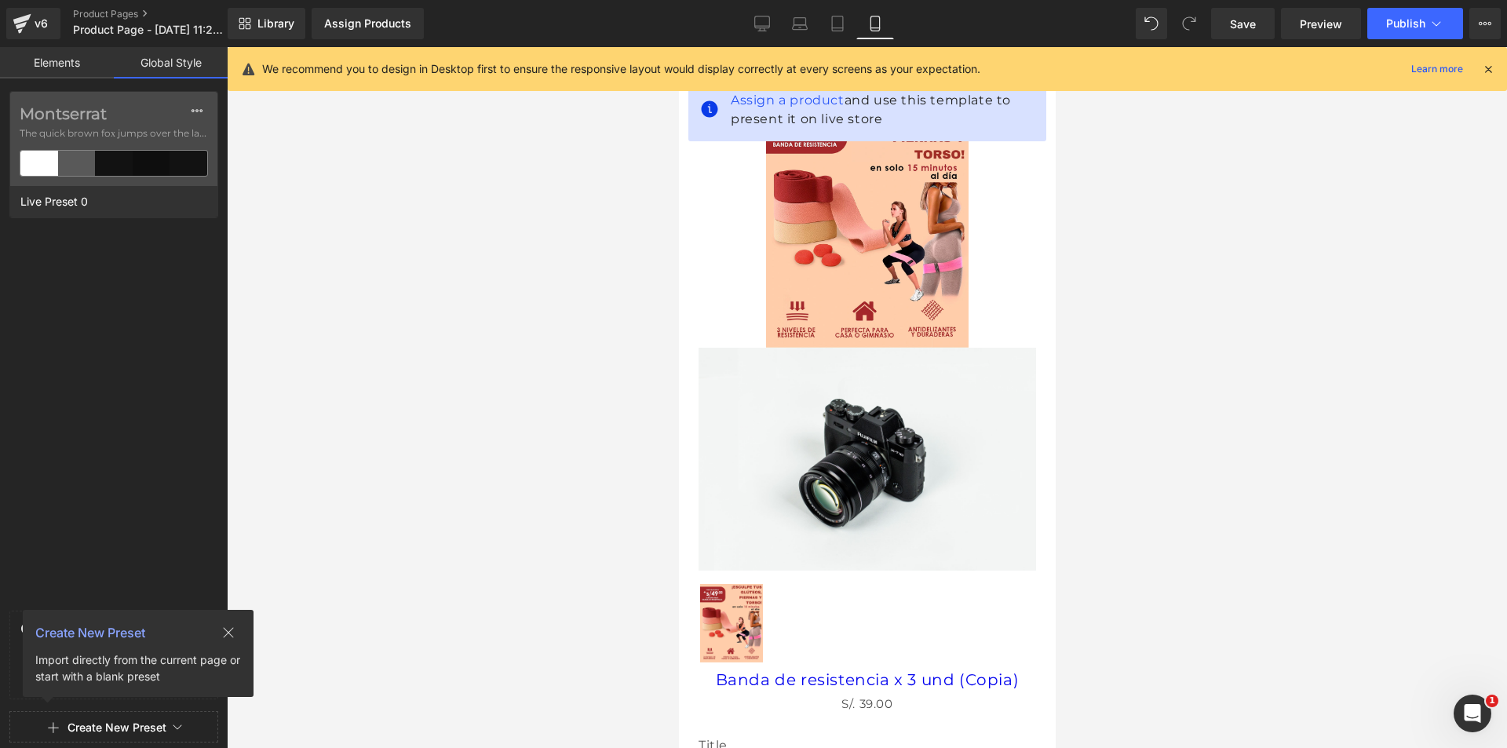
click at [70, 59] on link "Elements" at bounding box center [57, 62] width 114 height 31
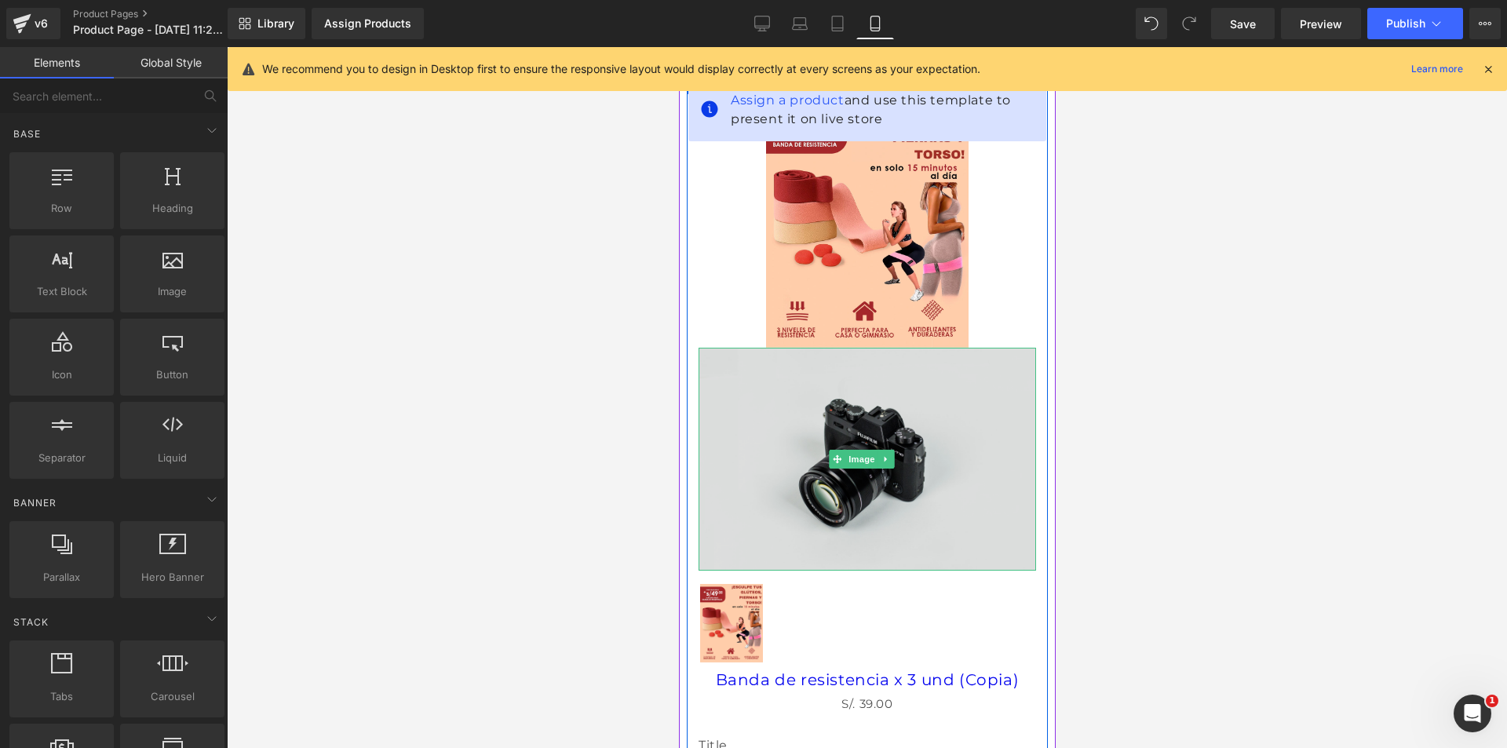
click at [798, 454] on img at bounding box center [867, 460] width 338 height 224
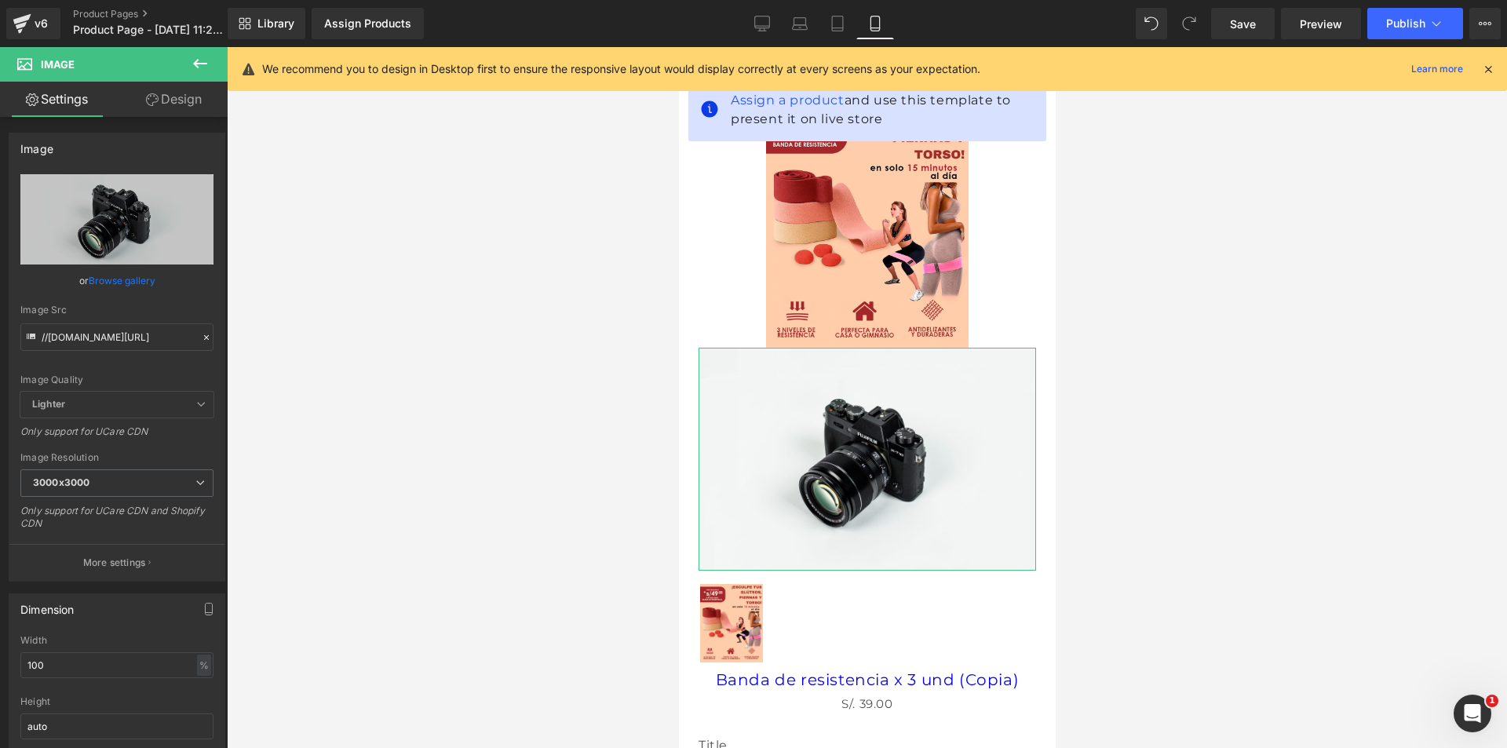
click at [178, 98] on link "Design" at bounding box center [174, 99] width 114 height 35
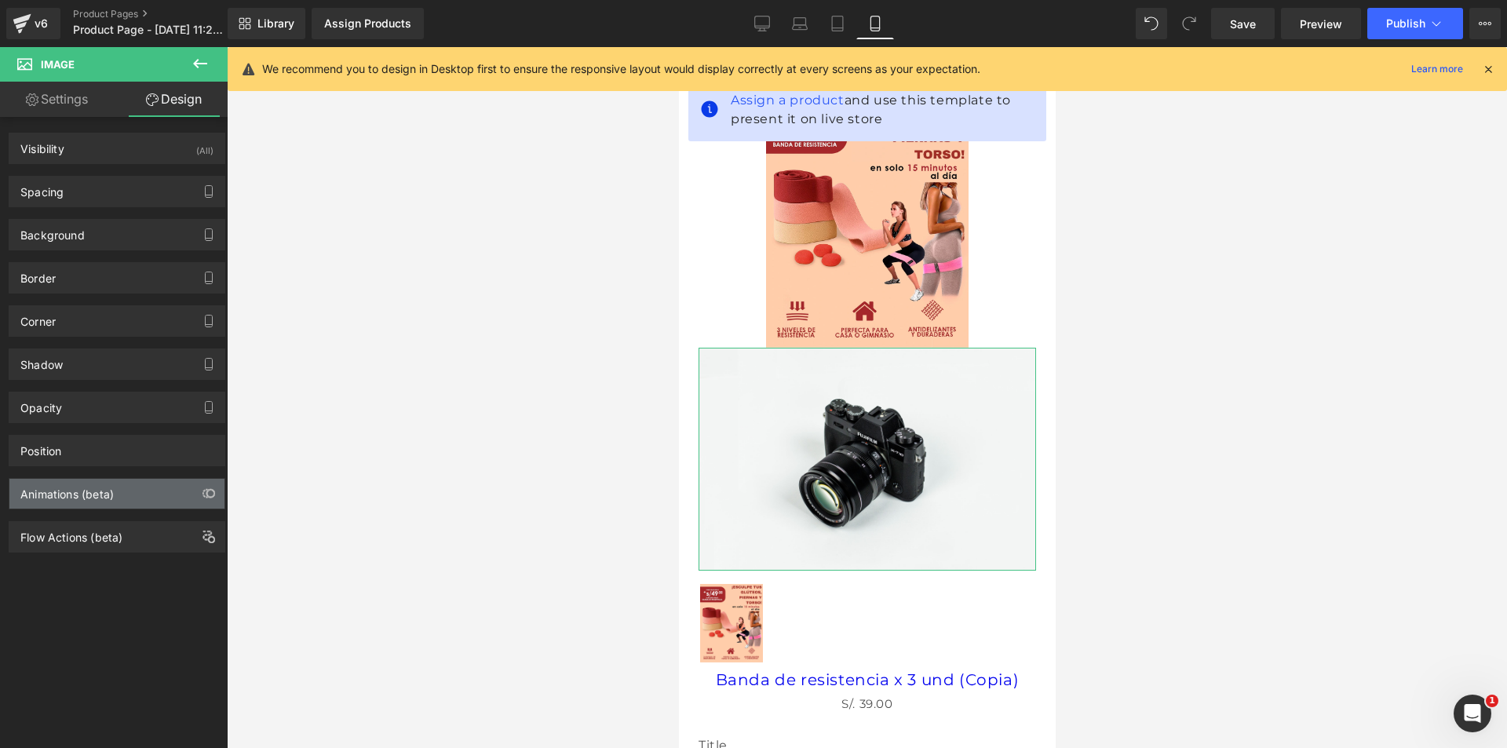
click at [152, 496] on div "Animations (beta)" at bounding box center [116, 494] width 215 height 30
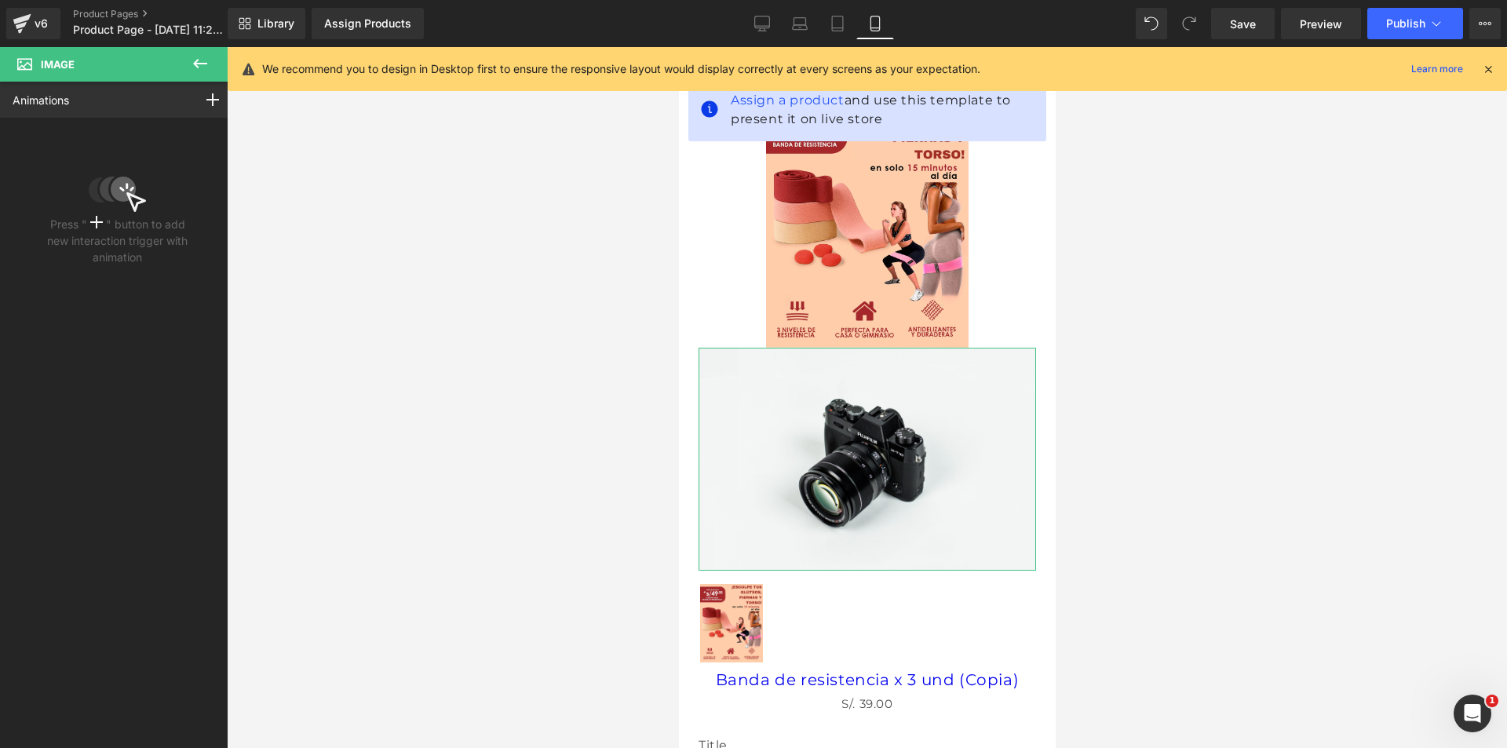
click at [87, 220] on span at bounding box center [96, 223] width 19 height 13
click at [92, 218] on icon at bounding box center [96, 222] width 13 height 13
click at [206, 100] on rect at bounding box center [212, 100] width 13 height 2
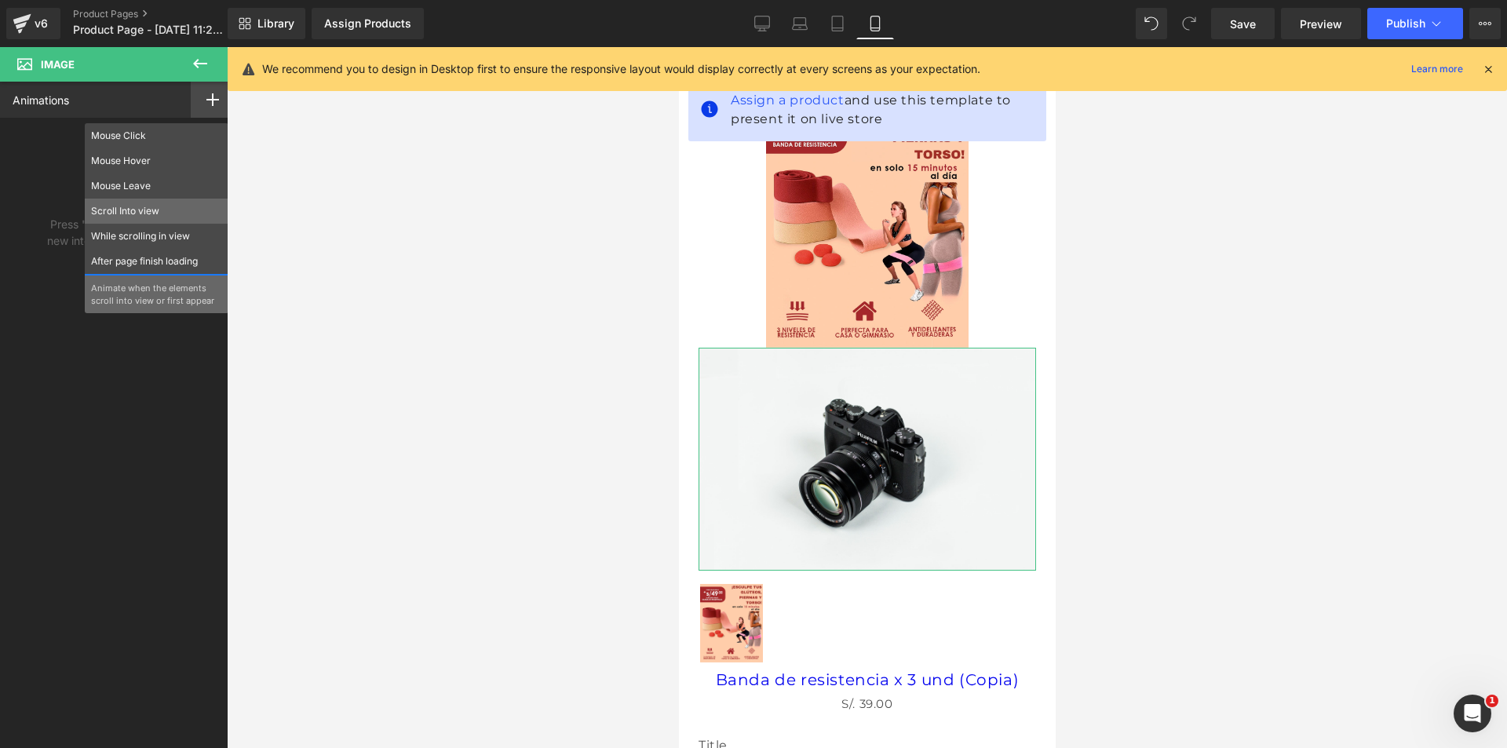
click at [163, 206] on p "Scroll Into view" at bounding box center [156, 211] width 131 height 14
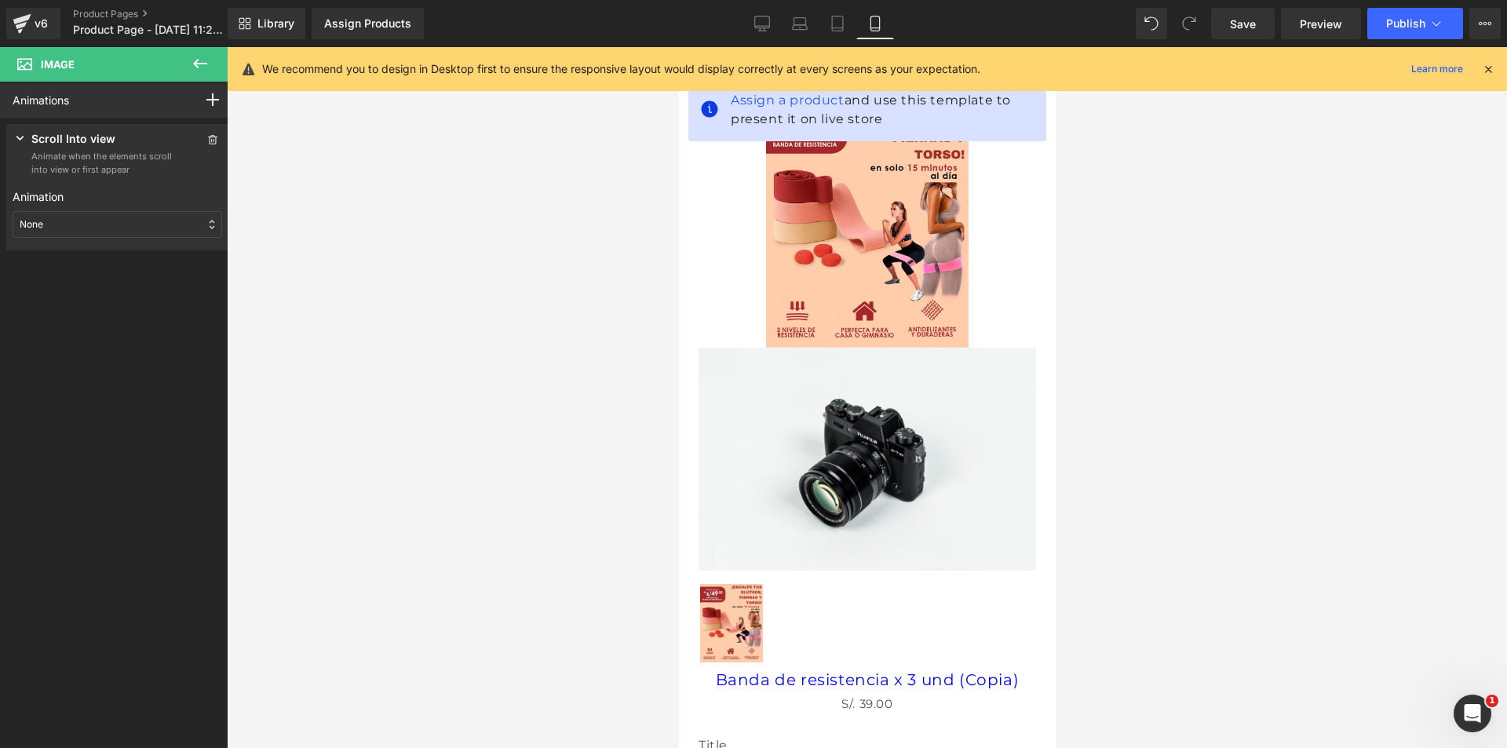
click at [45, 61] on span "Image" at bounding box center [58, 64] width 34 height 13
click at [210, 69] on button at bounding box center [200, 64] width 55 height 35
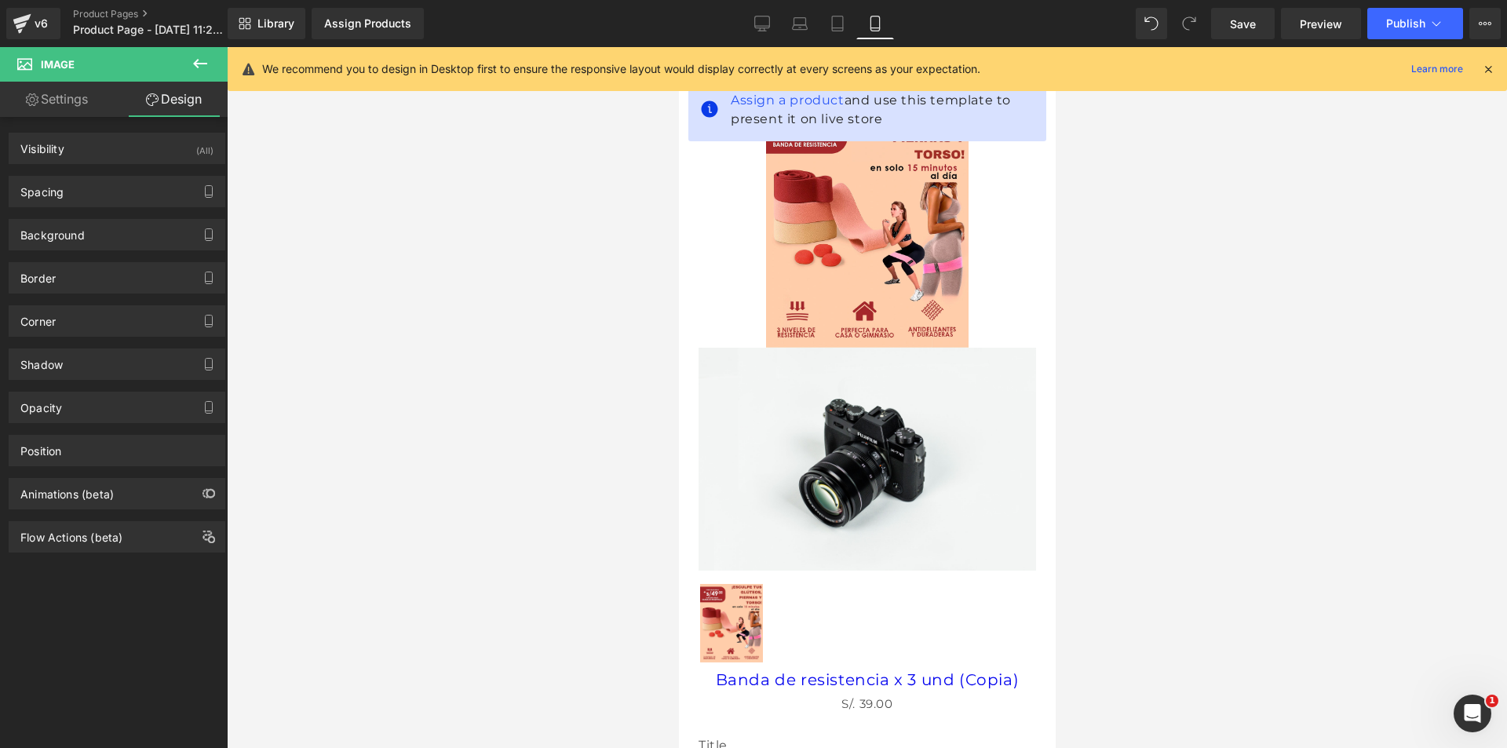
click at [201, 62] on icon at bounding box center [200, 63] width 19 height 19
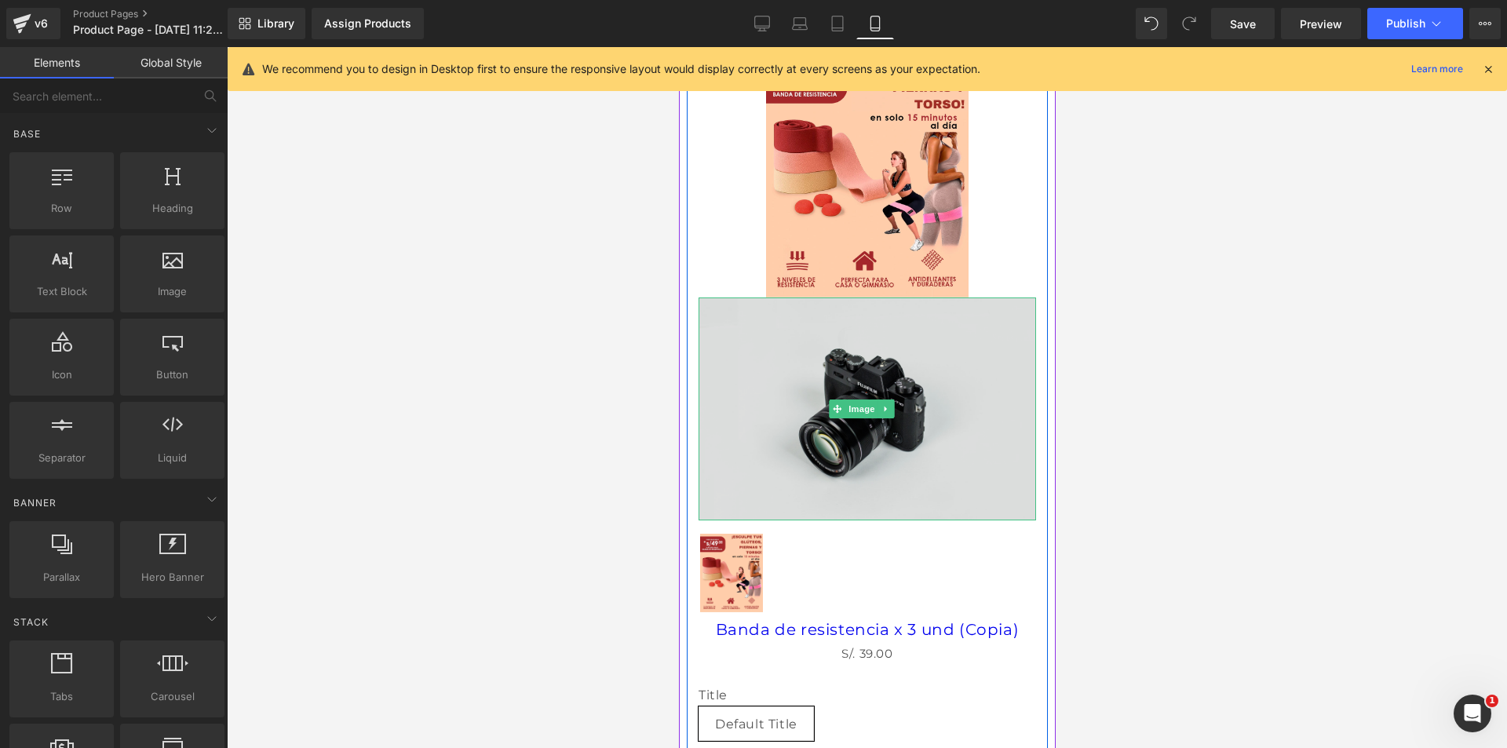
scroll to position [78, 0]
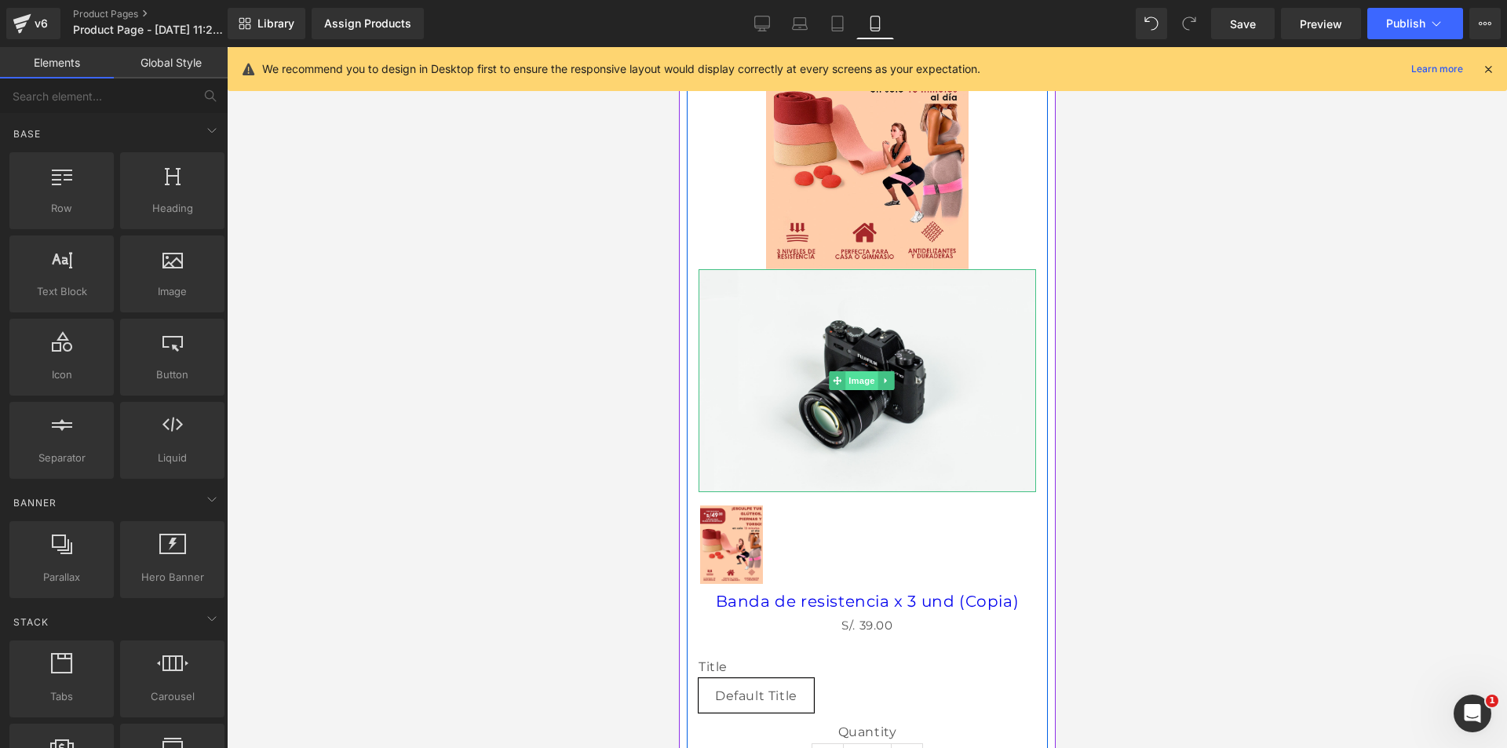
click at [857, 377] on span "Image" at bounding box center [861, 380] width 33 height 19
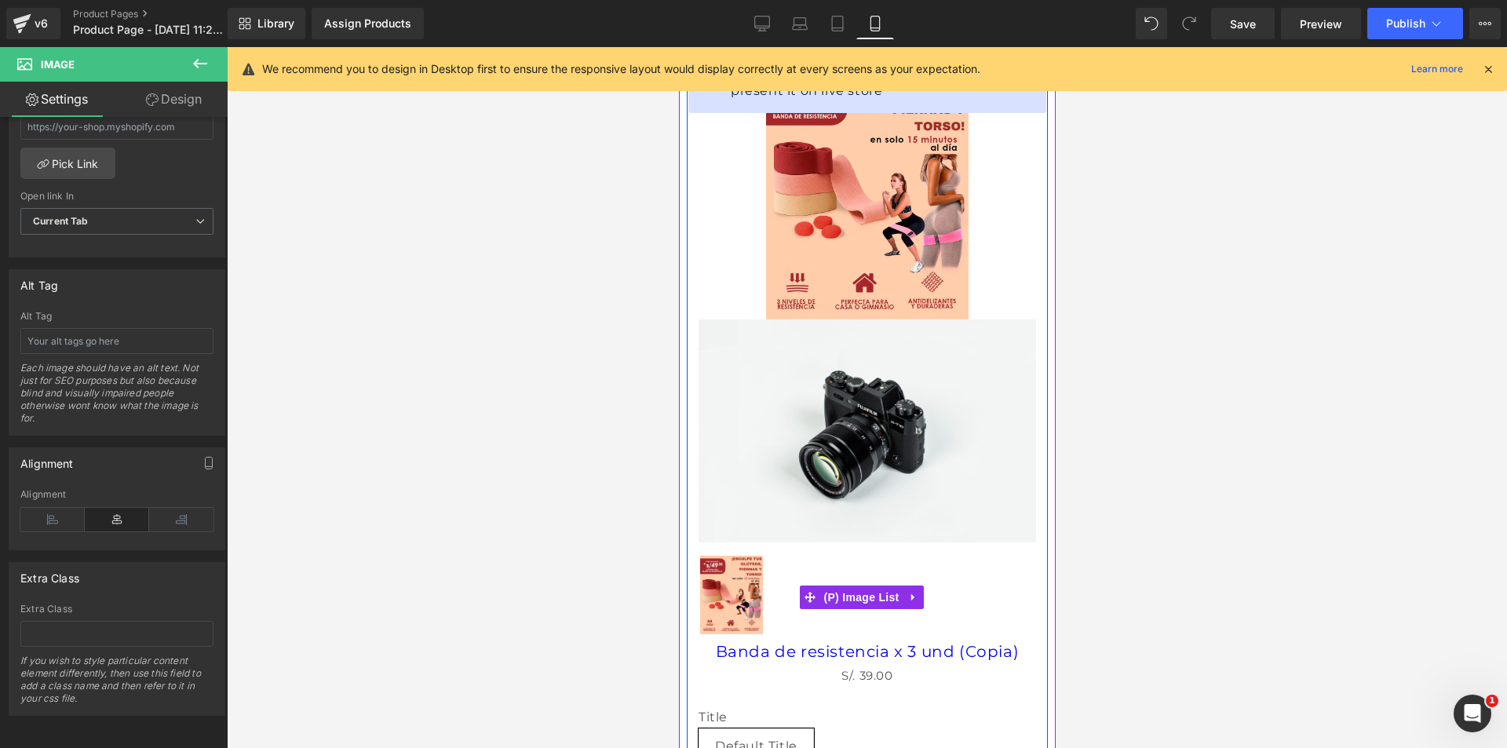
scroll to position [0, 0]
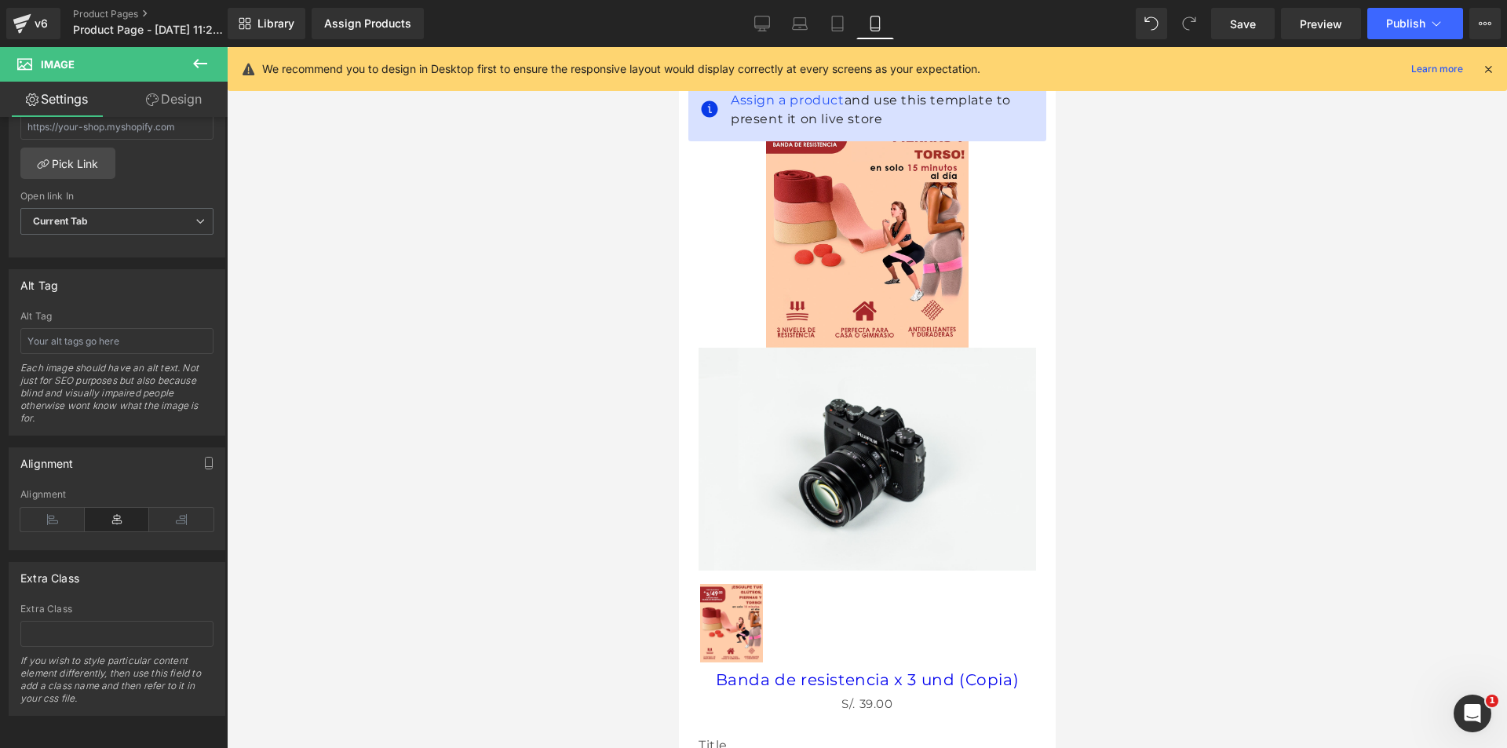
click at [203, 66] on icon at bounding box center [200, 63] width 19 height 19
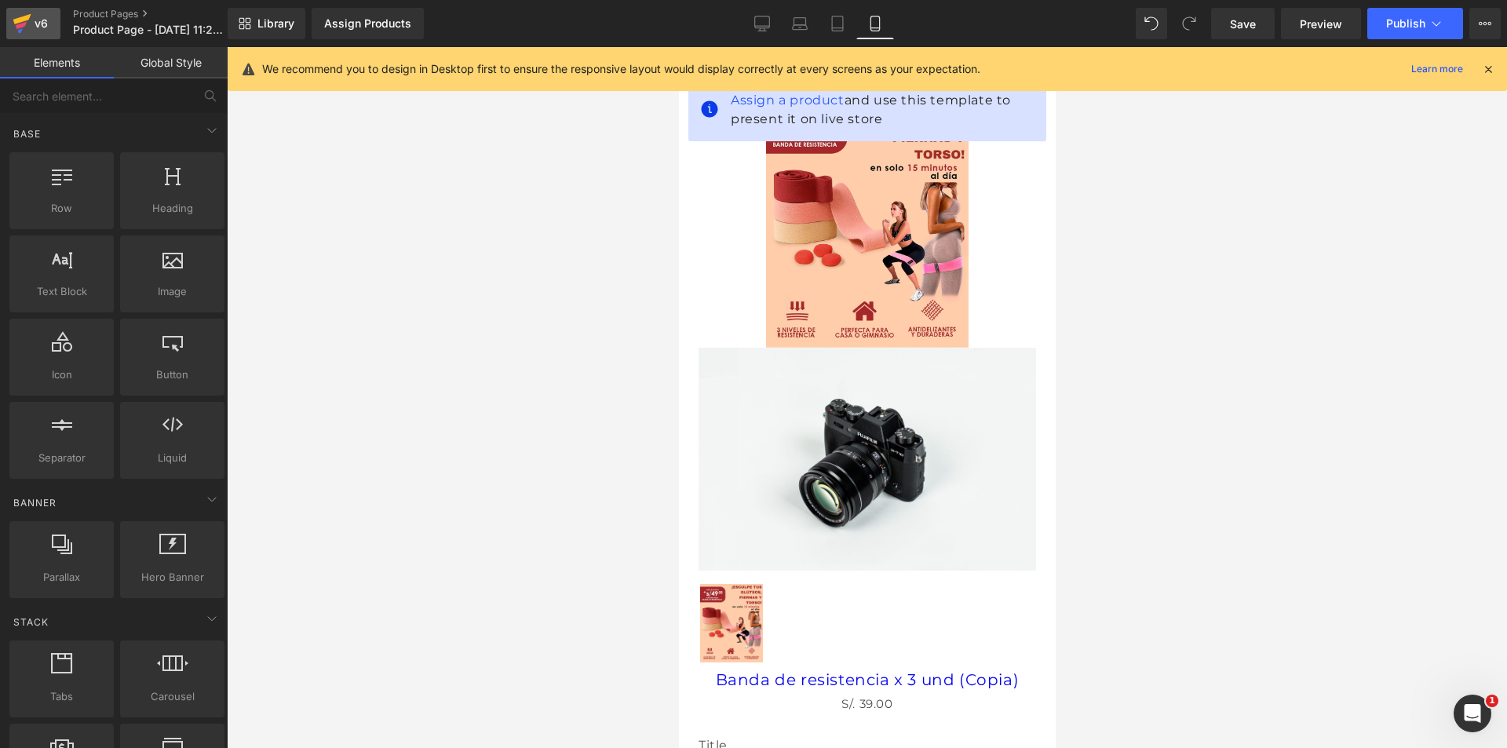
click at [43, 21] on div "v6" at bounding box center [41, 23] width 20 height 20
click at [42, 16] on div "v6" at bounding box center [41, 23] width 20 height 20
